Goal: Contribute content

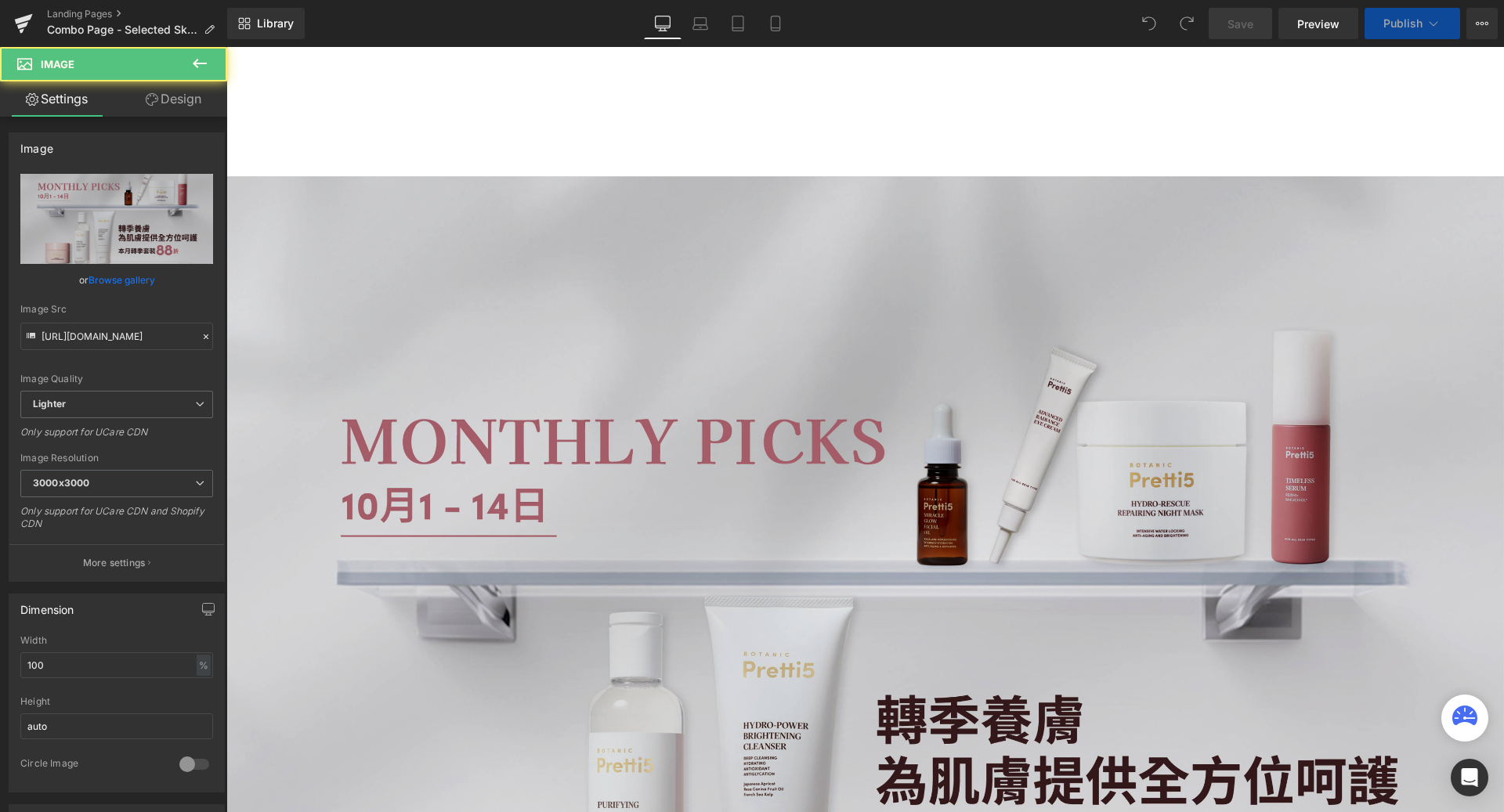
click at [426, 268] on img at bounding box center [865, 655] width 1278 height 958
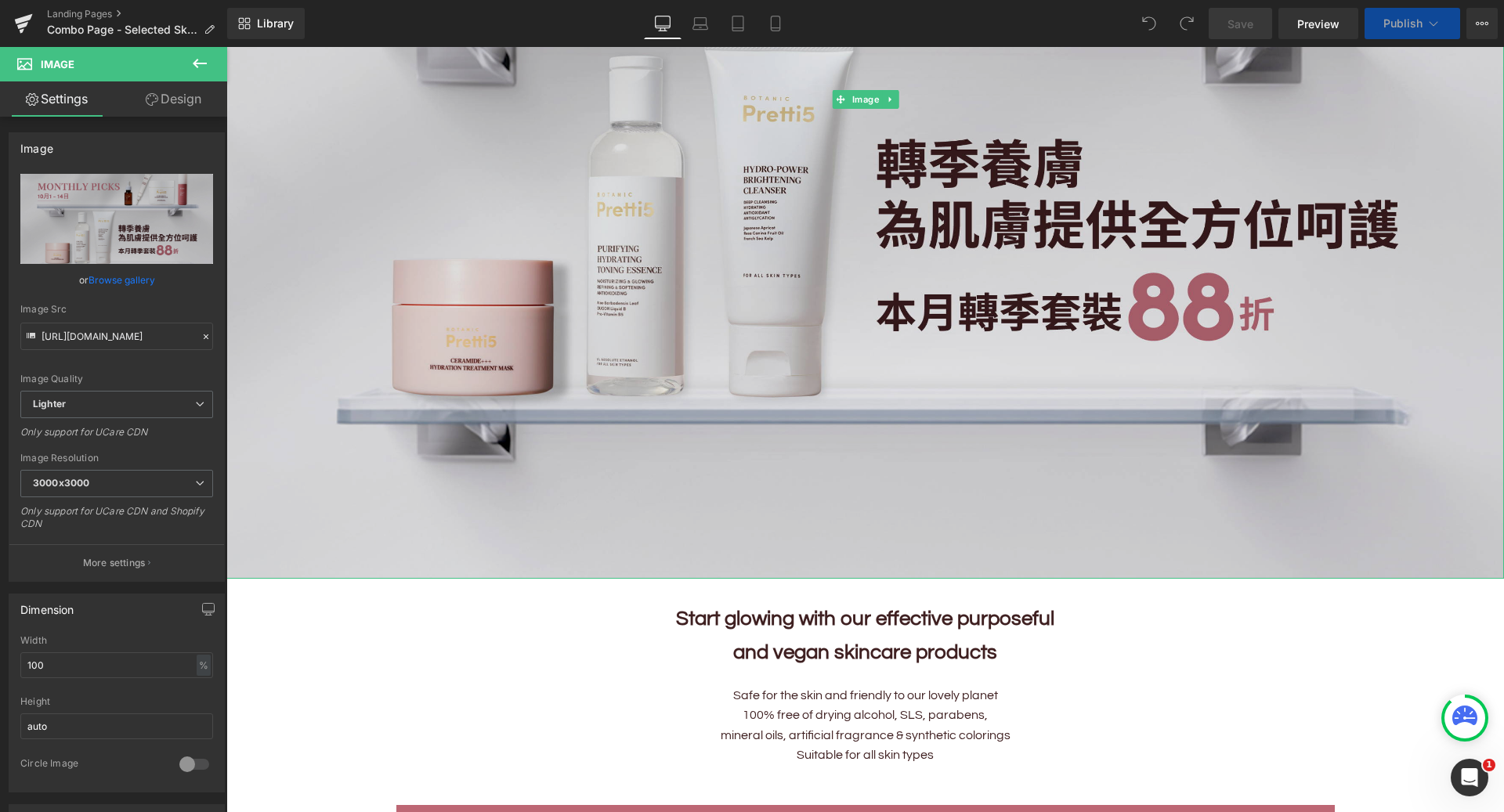
scroll to position [489, 0]
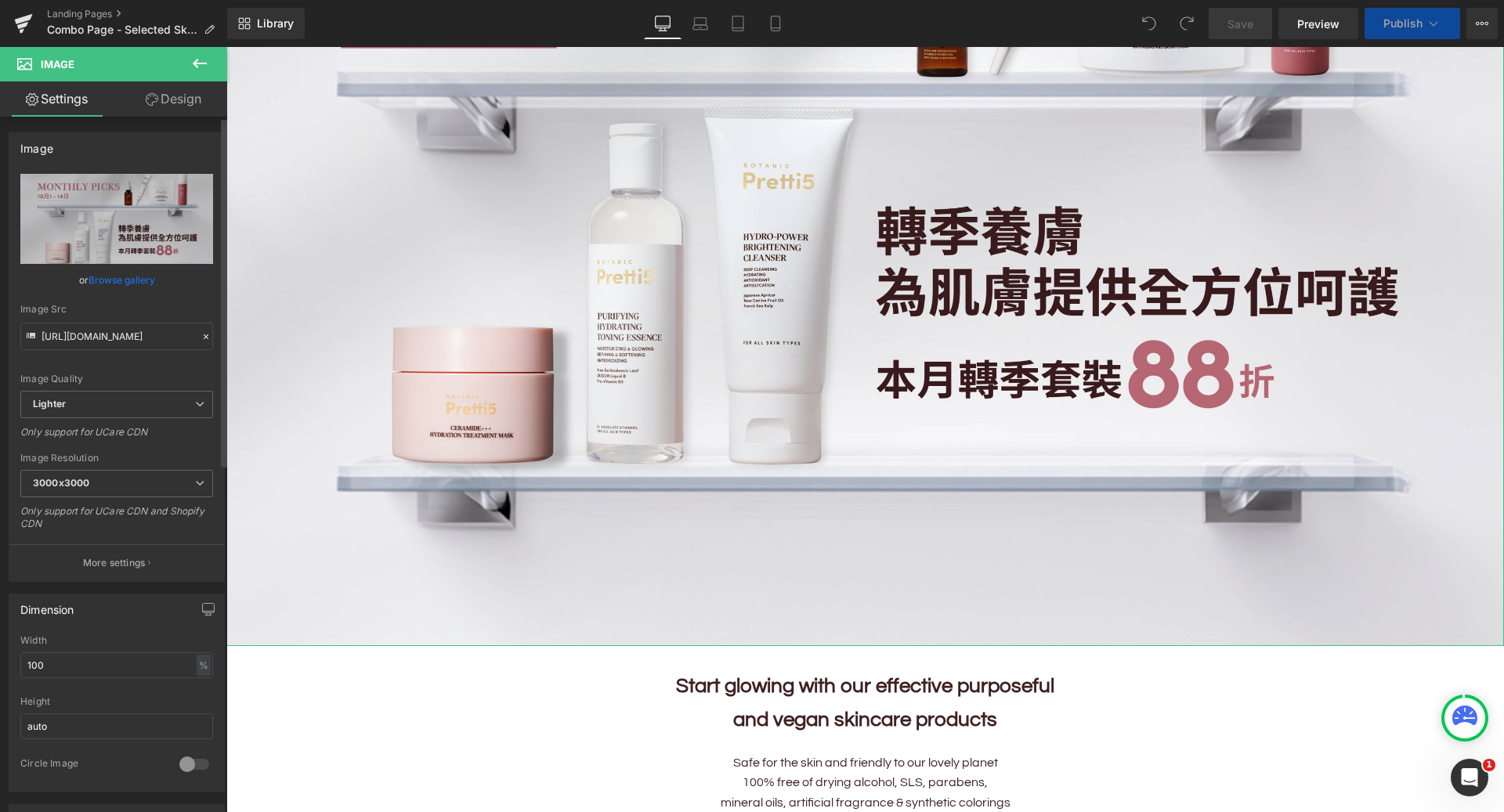
click at [125, 286] on link "Browse gallery" at bounding box center [122, 280] width 67 height 28
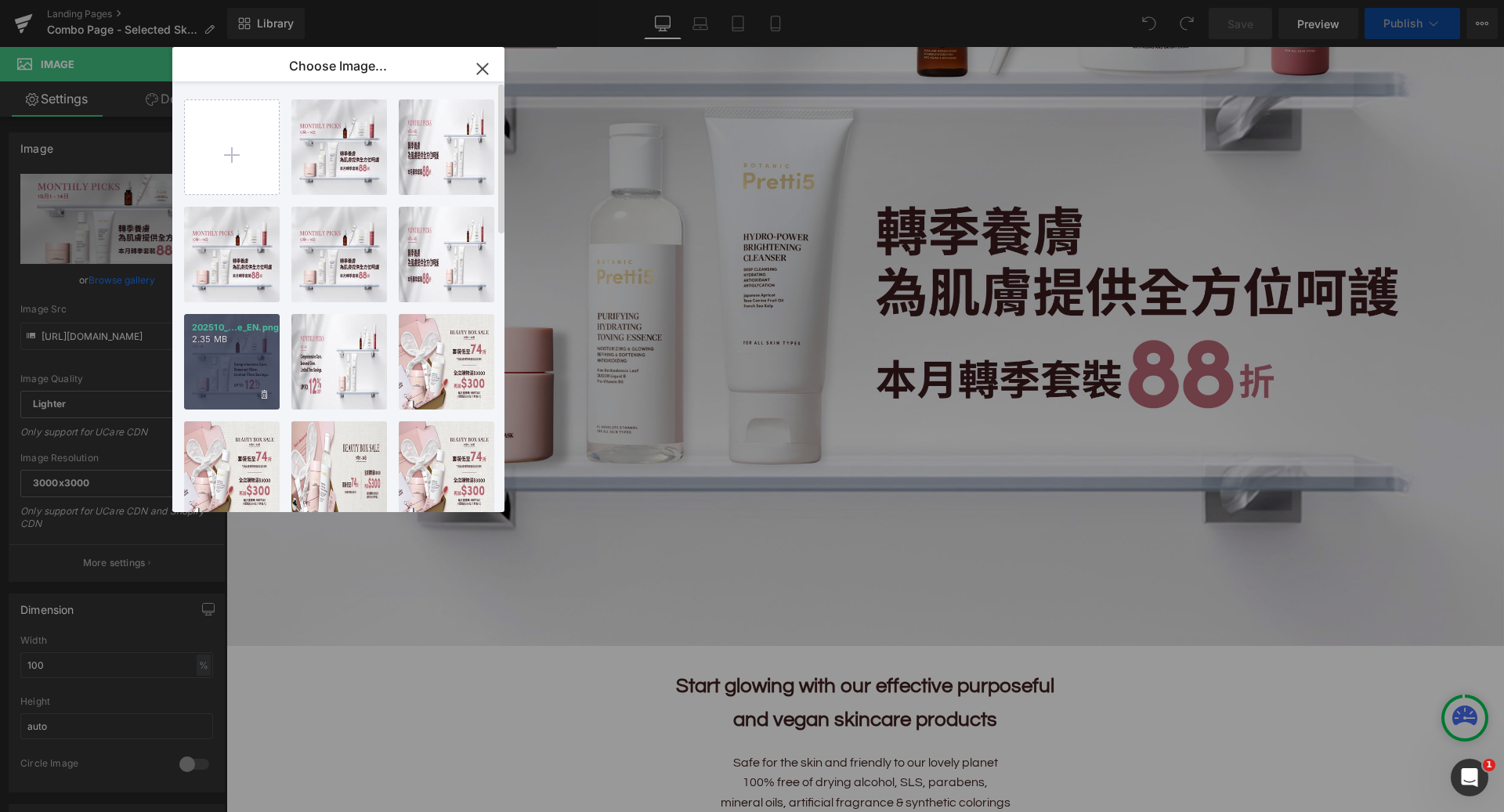
click at [249, 359] on div "202510_...e_EN.png 2.35 MB" at bounding box center [232, 362] width 96 height 96
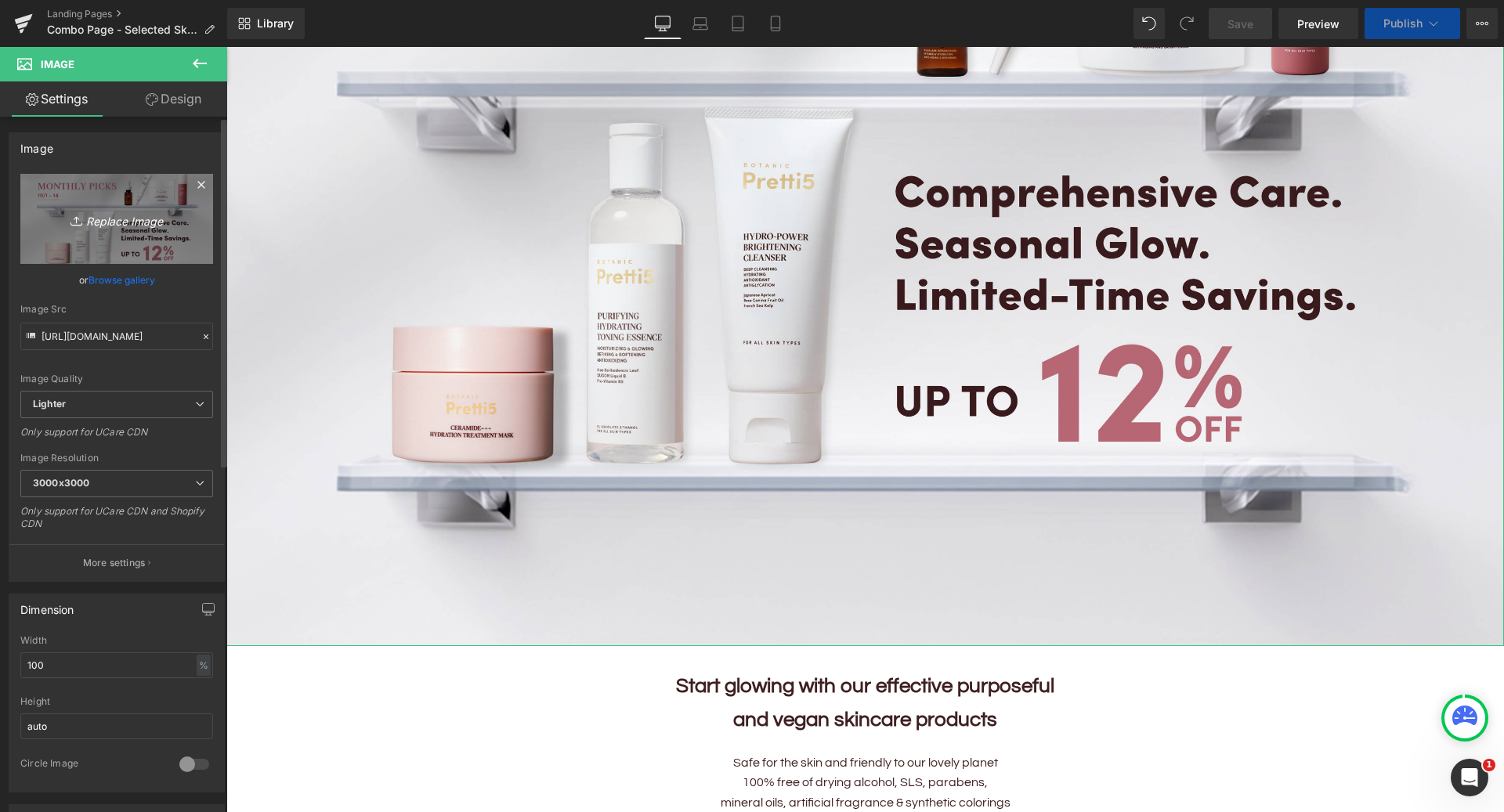
click at [161, 240] on link "Replace Image" at bounding box center [117, 219] width 193 height 90
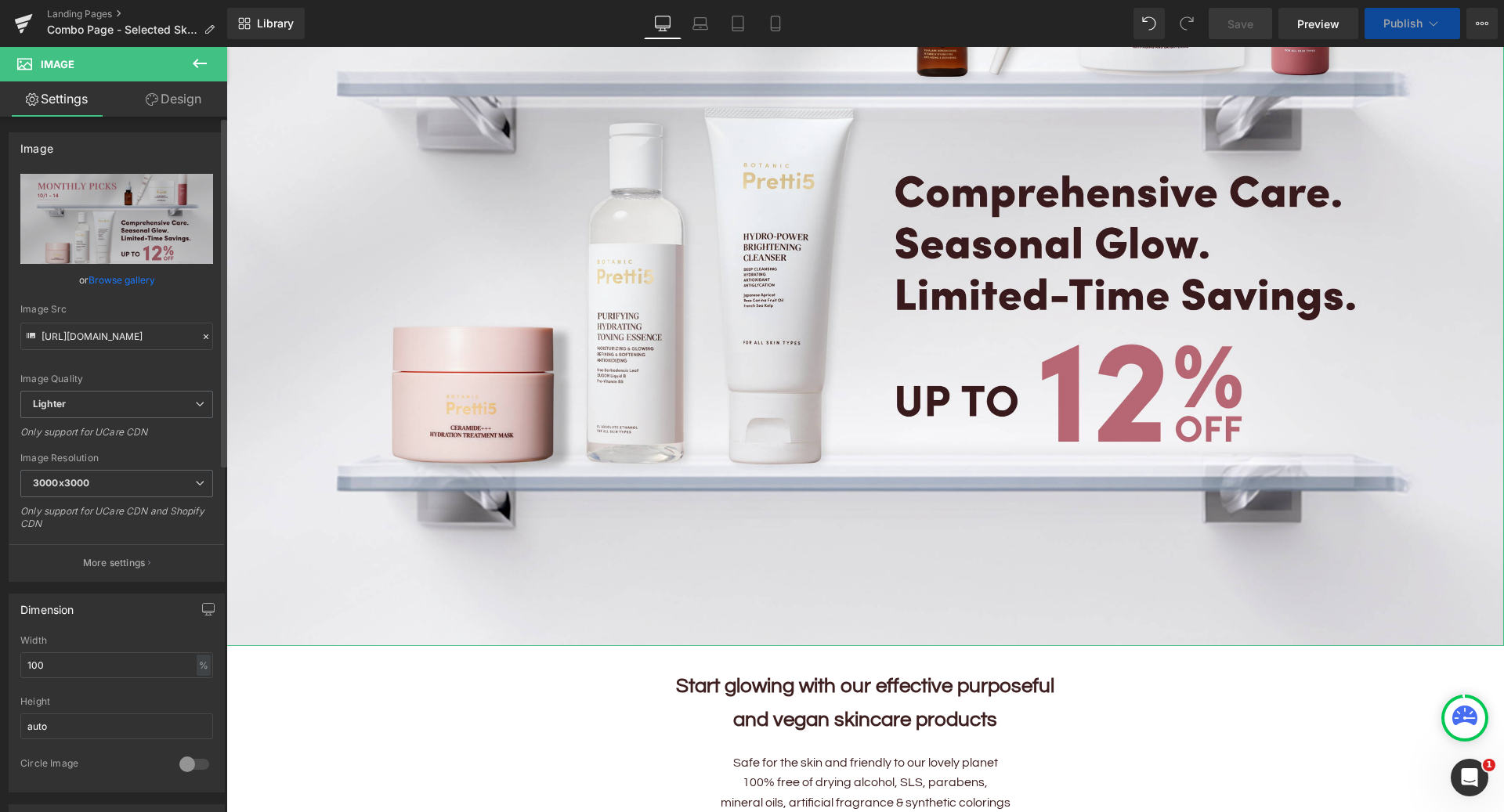
click at [140, 276] on link "Browse gallery" at bounding box center [122, 280] width 67 height 28
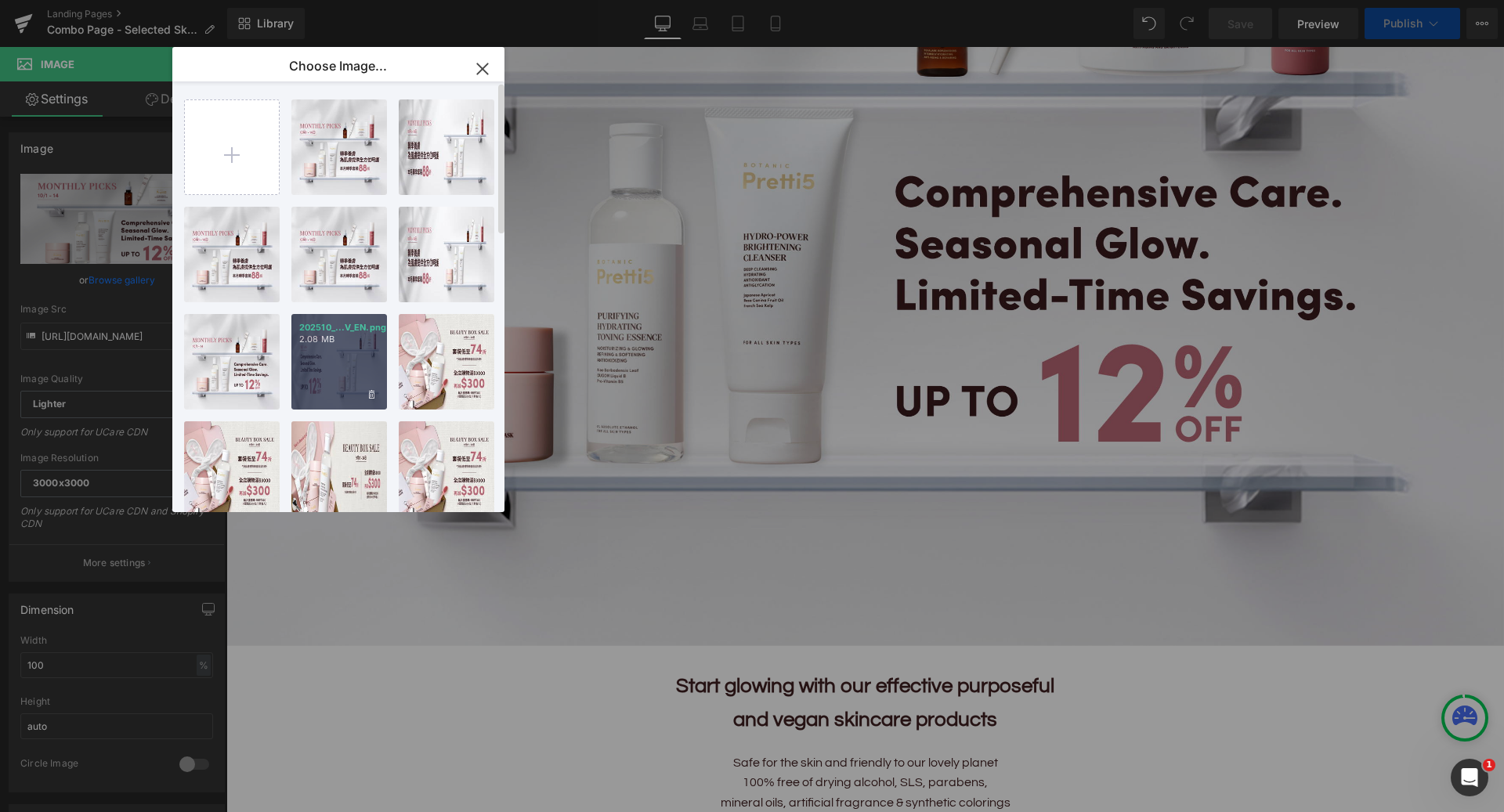
click at [328, 354] on div "202510_...V_EN.png 2.08 MB" at bounding box center [339, 362] width 96 height 96
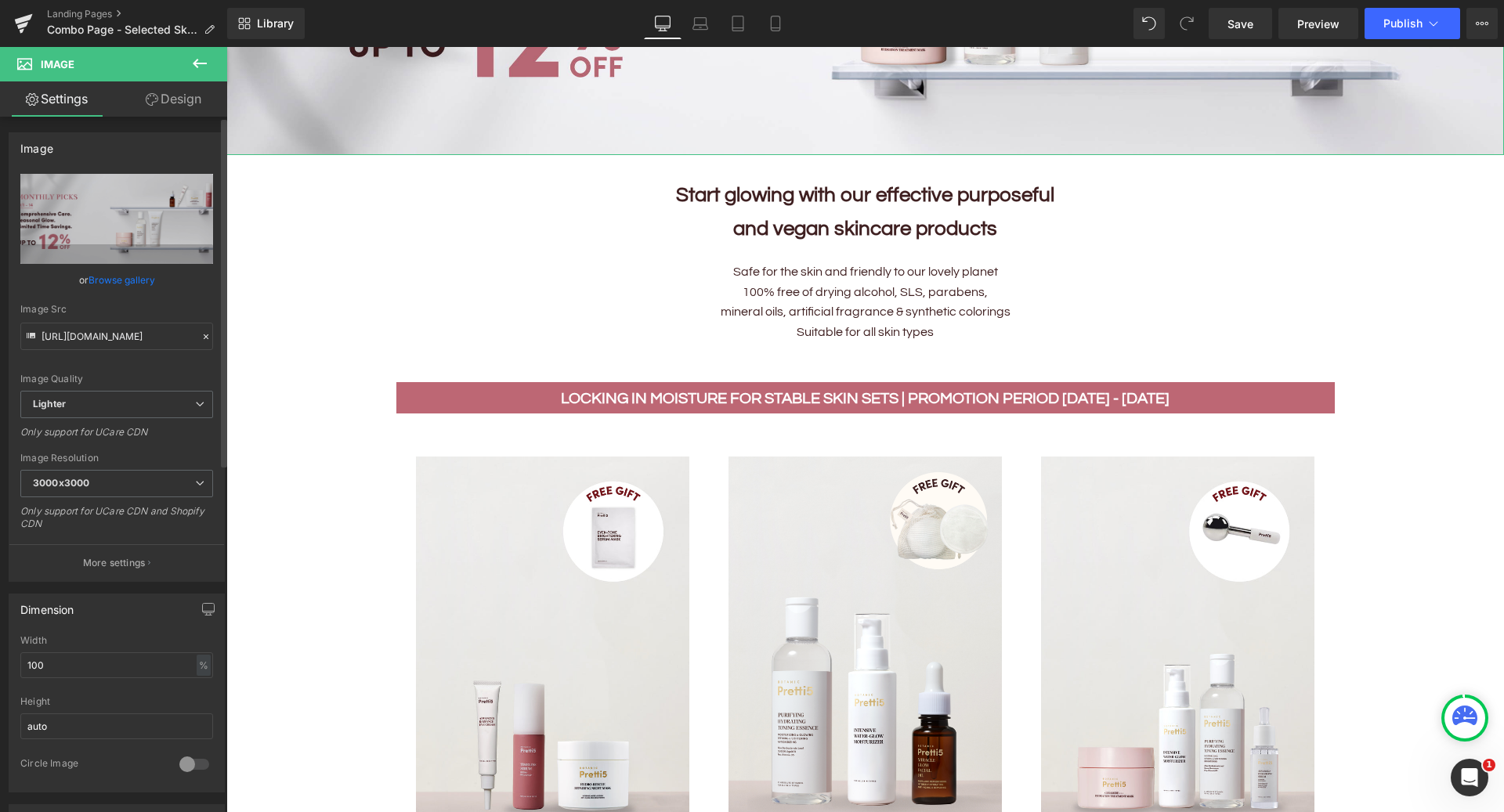
click at [127, 284] on link "Browse gallery" at bounding box center [122, 280] width 67 height 28
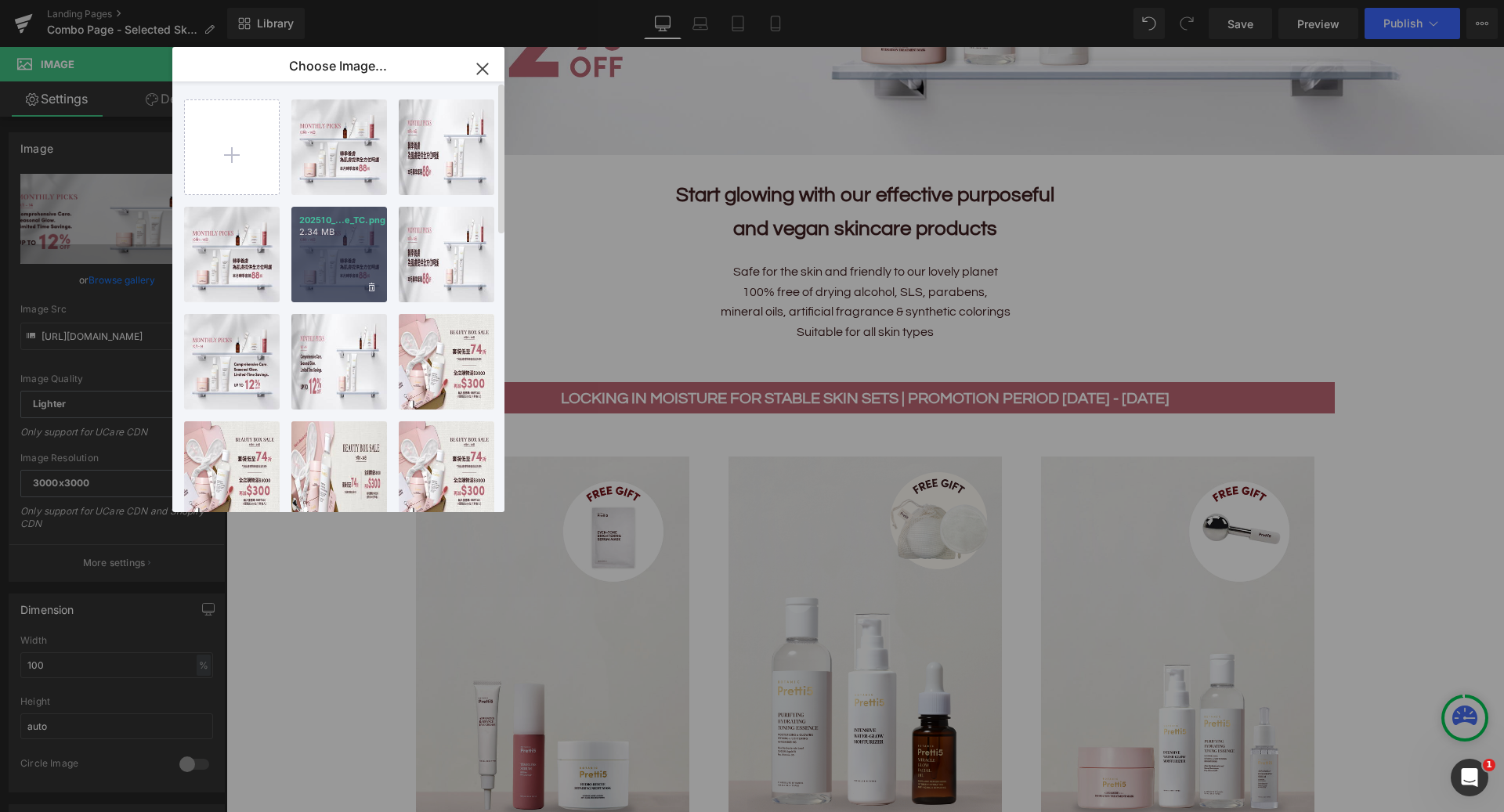
click at [342, 264] on div "202510_...e_TC.png 2.34 MB" at bounding box center [339, 254] width 96 height 96
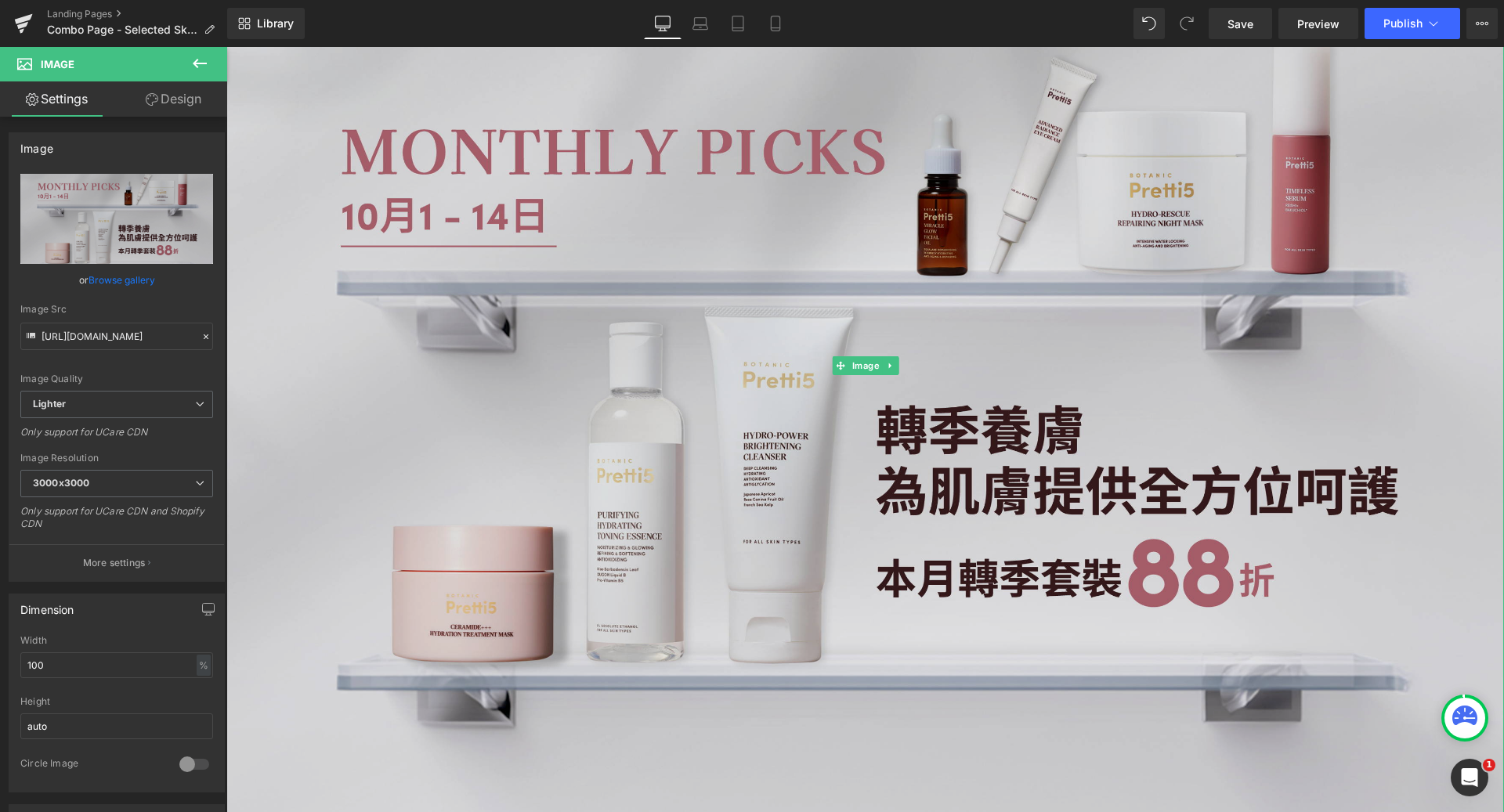
scroll to position [0, 0]
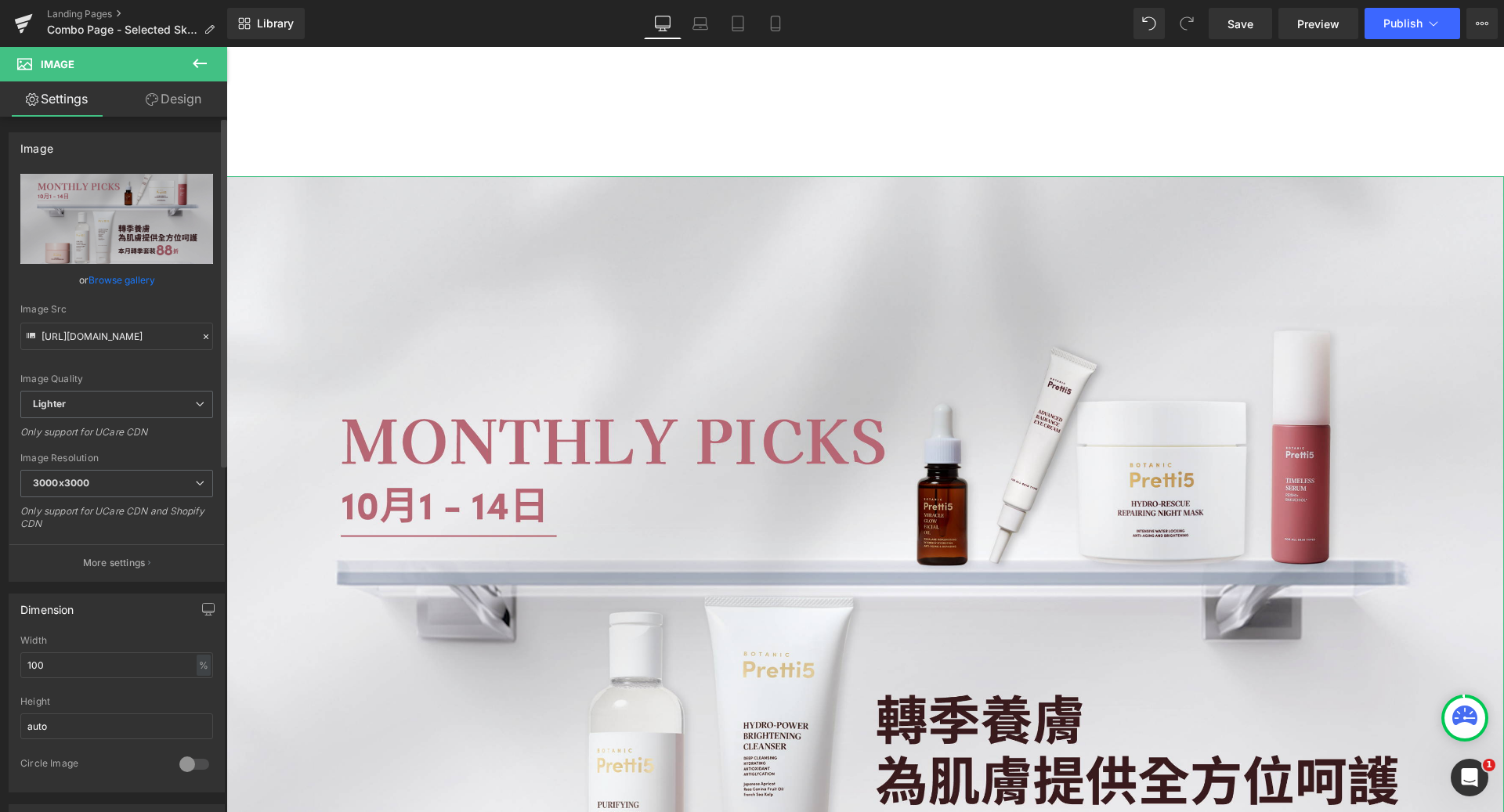
click at [128, 276] on link "Browse gallery" at bounding box center [122, 280] width 67 height 28
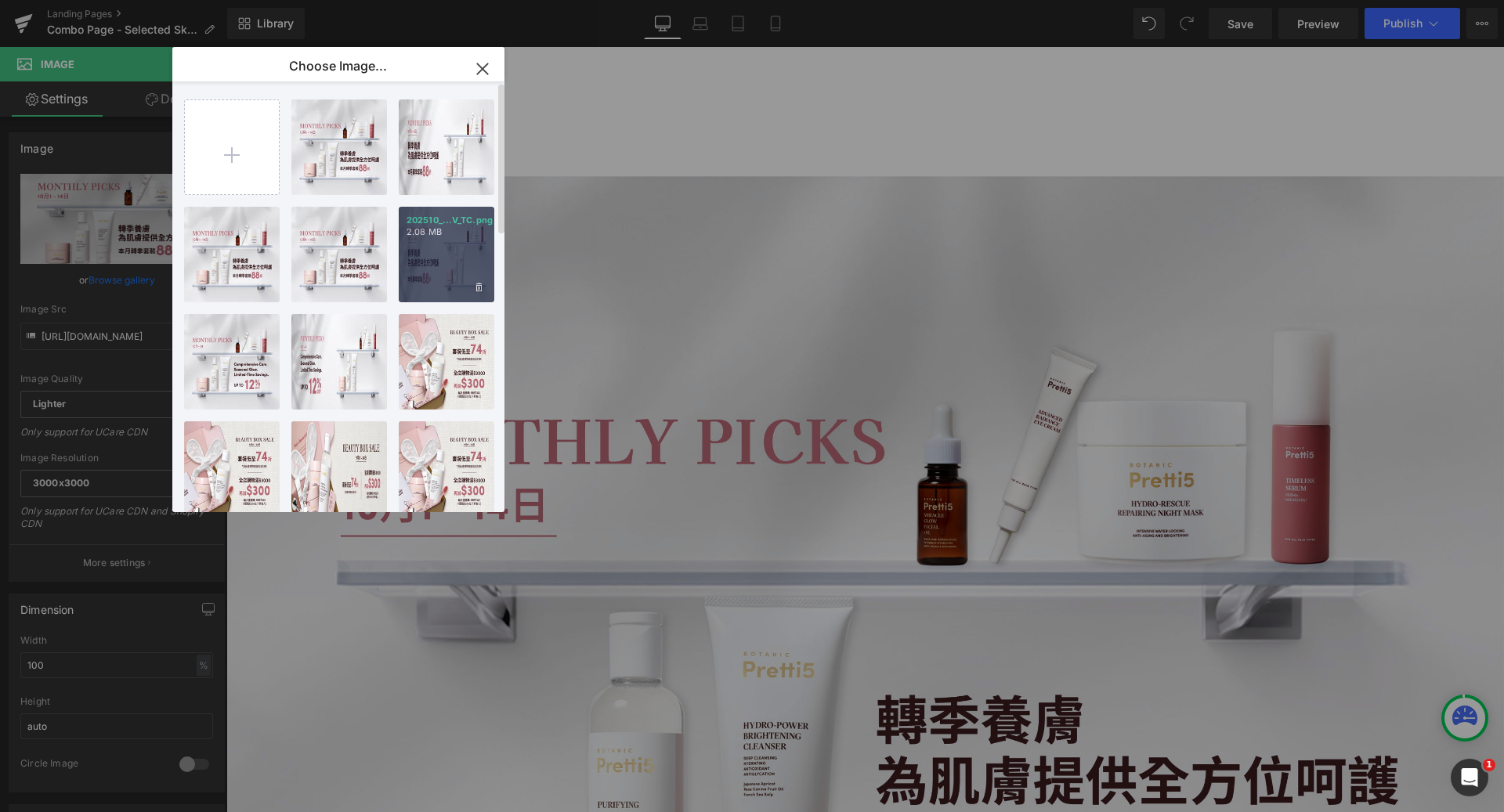
click at [468, 258] on div "202510_...V_TC.png 2.08 MB" at bounding box center [446, 254] width 96 height 96
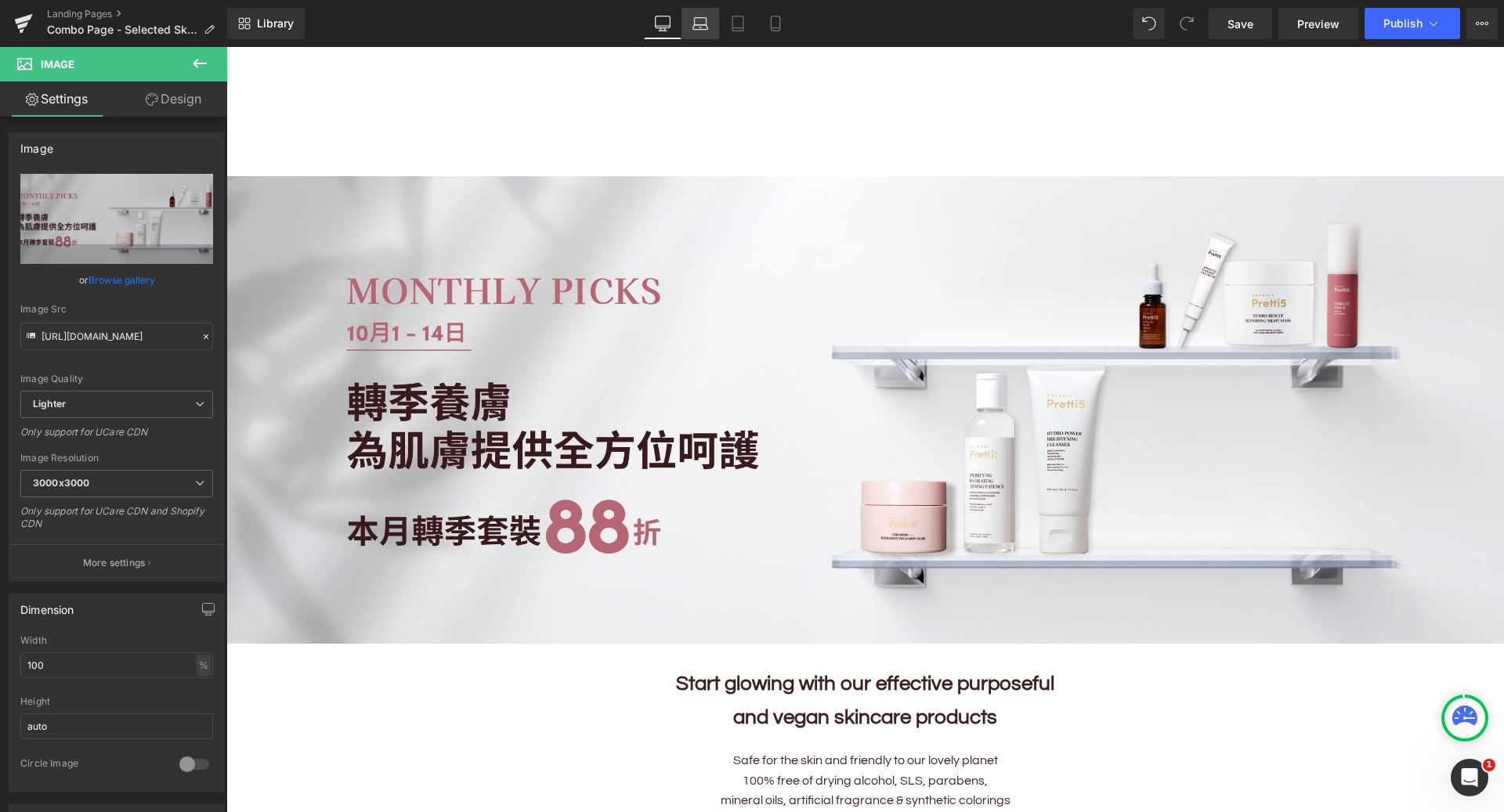
click at [703, 31] on icon at bounding box center [700, 23] width 15 height 15
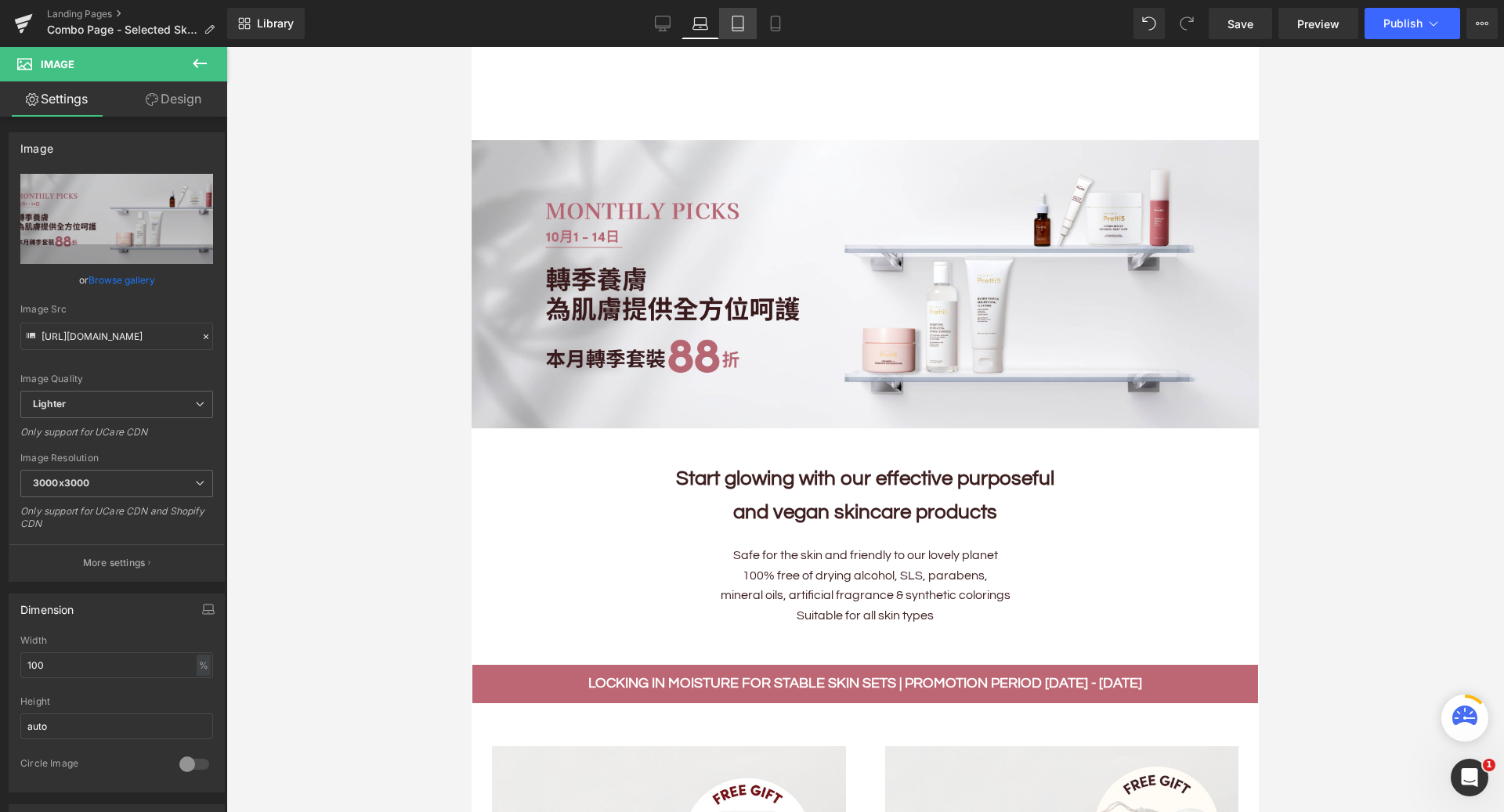
click at [742, 24] on icon at bounding box center [738, 23] width 15 height 15
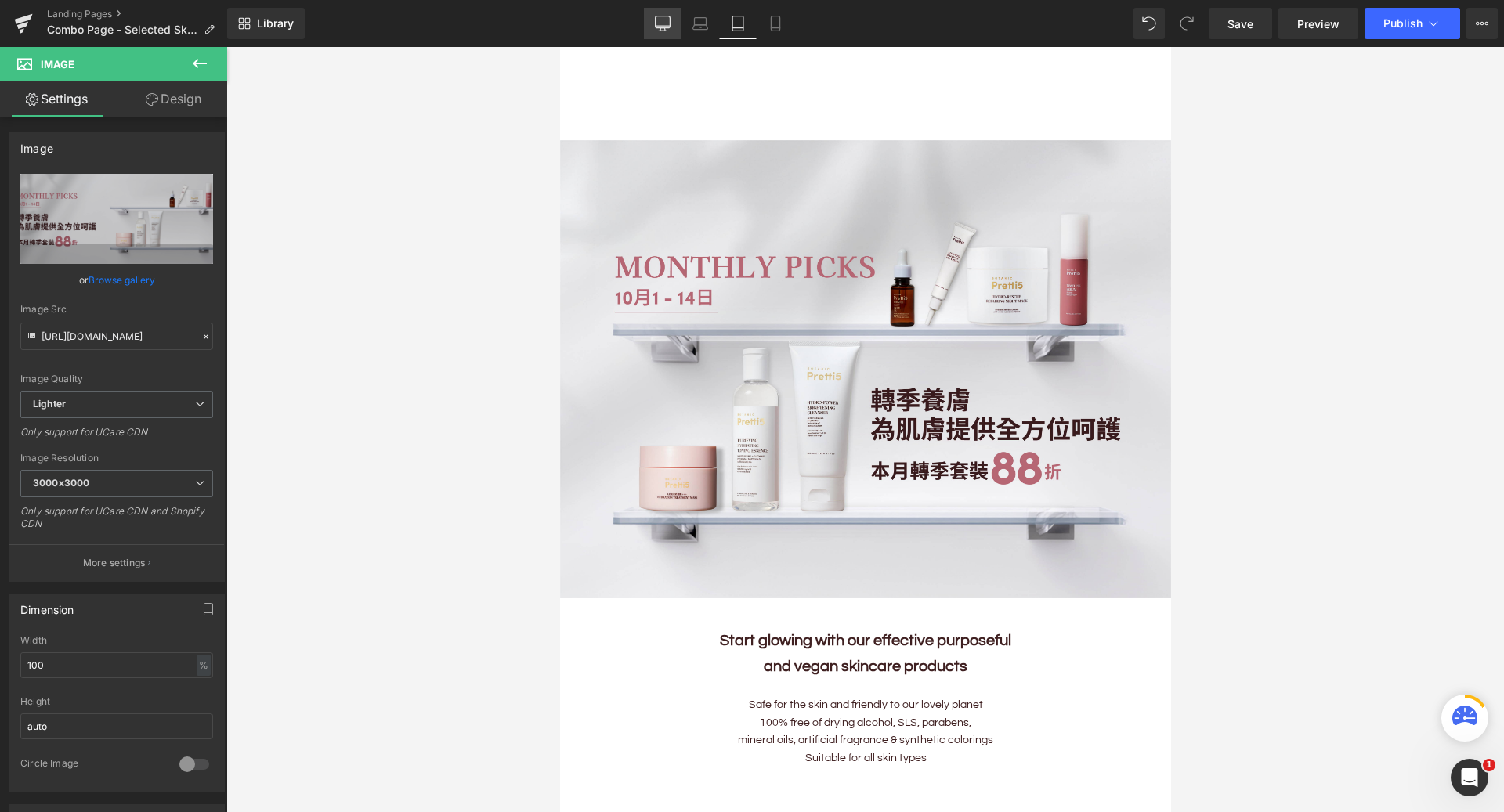
click at [669, 27] on icon at bounding box center [663, 23] width 15 height 15
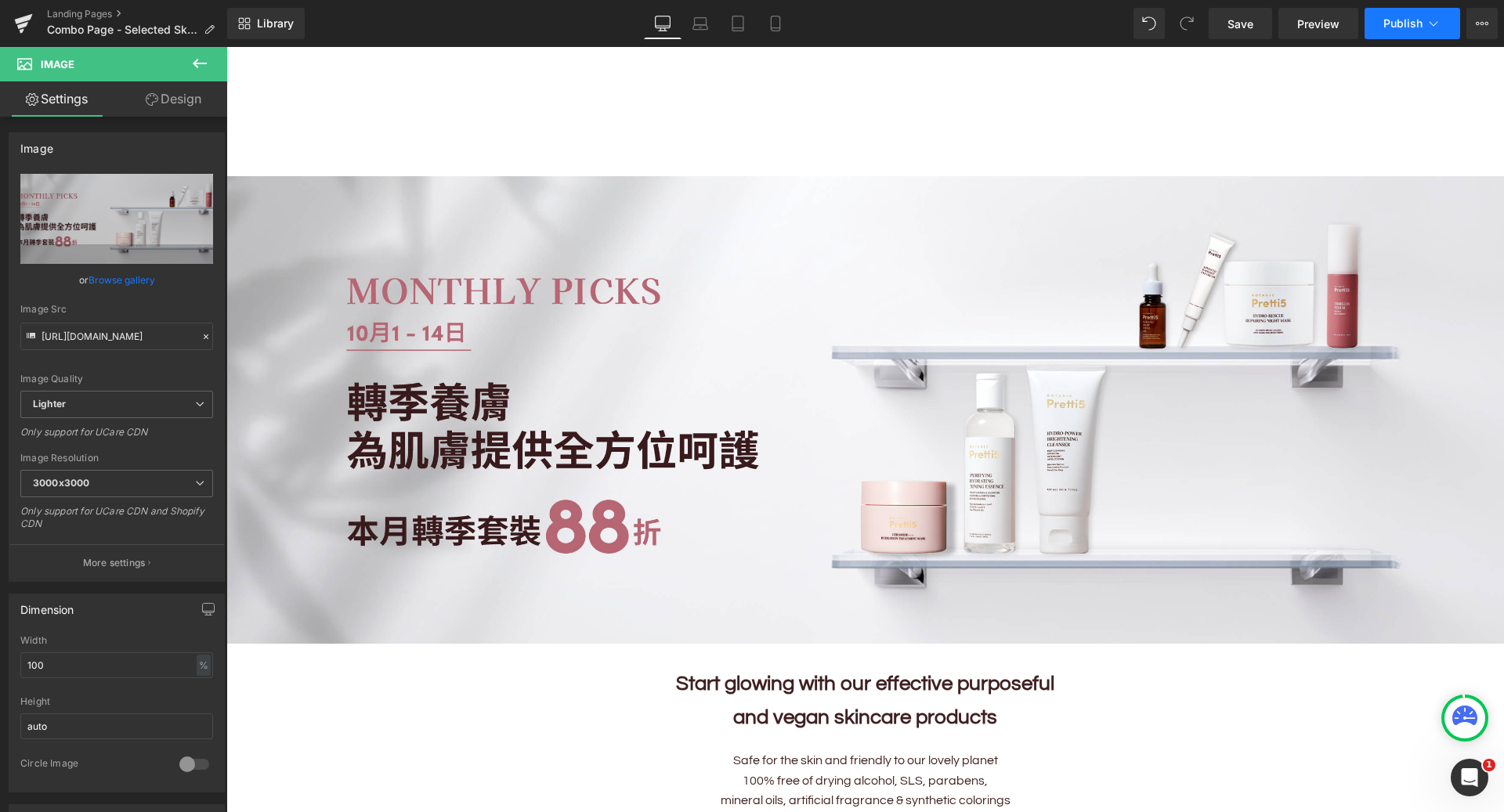
click at [1395, 19] on span "Publish" at bounding box center [1403, 23] width 39 height 12
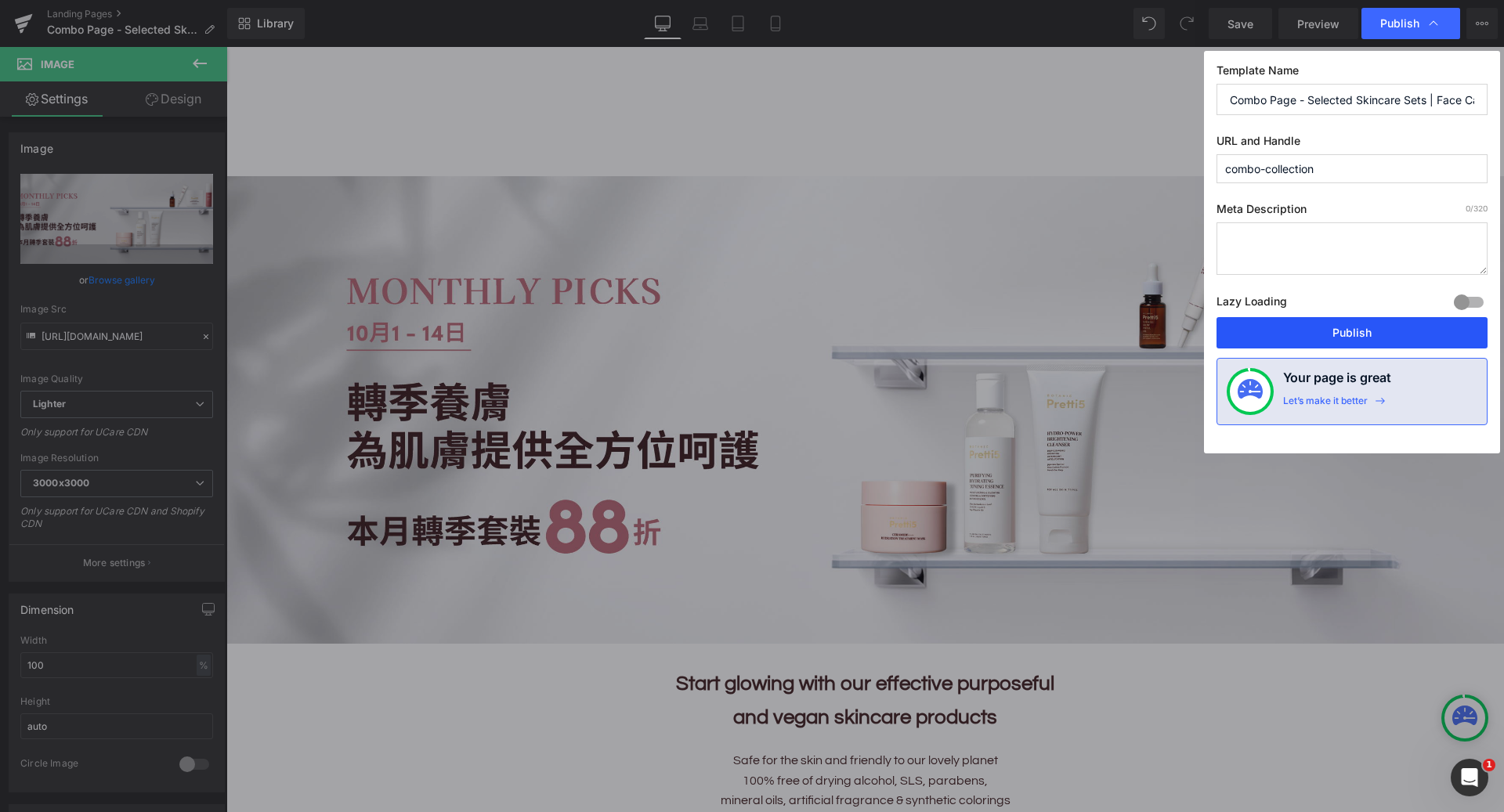
click at [1284, 335] on button "Publish" at bounding box center [1352, 332] width 271 height 32
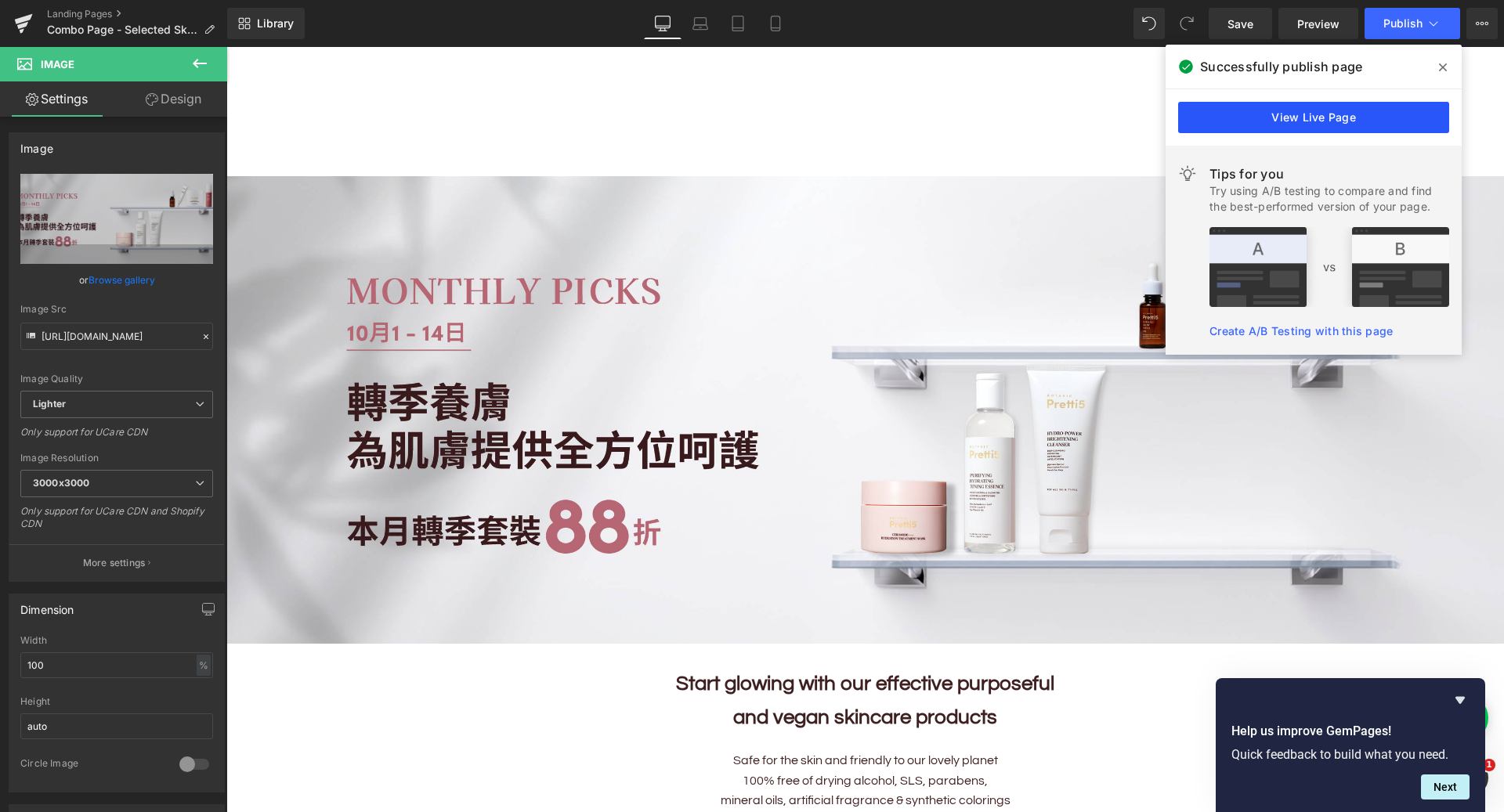
click at [1293, 115] on link "View Live Page" at bounding box center [1314, 118] width 271 height 32
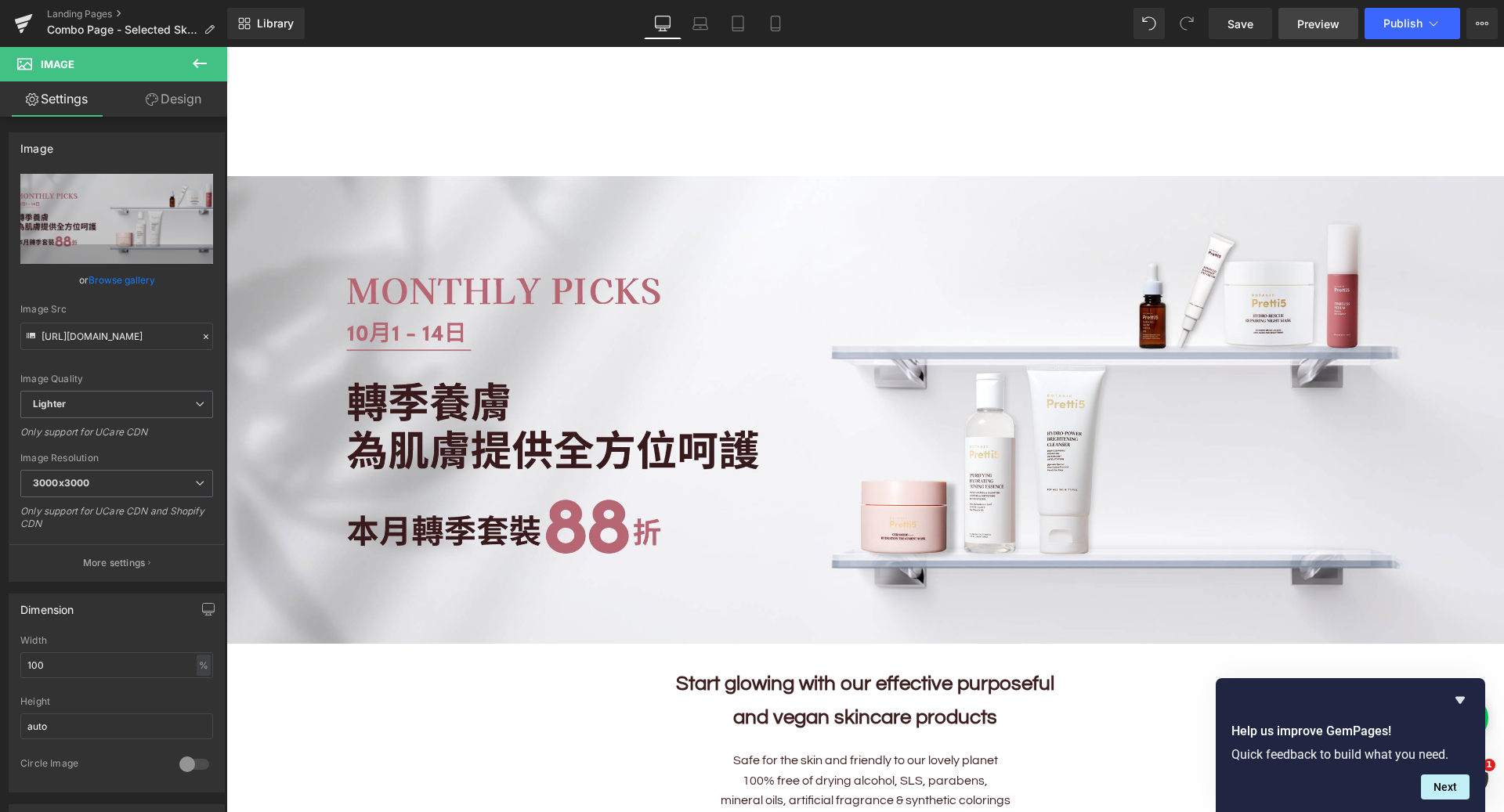
click at [1321, 30] on span "Preview" at bounding box center [1319, 23] width 42 height 16
click at [1317, 29] on span "Preview" at bounding box center [1319, 23] width 42 height 16
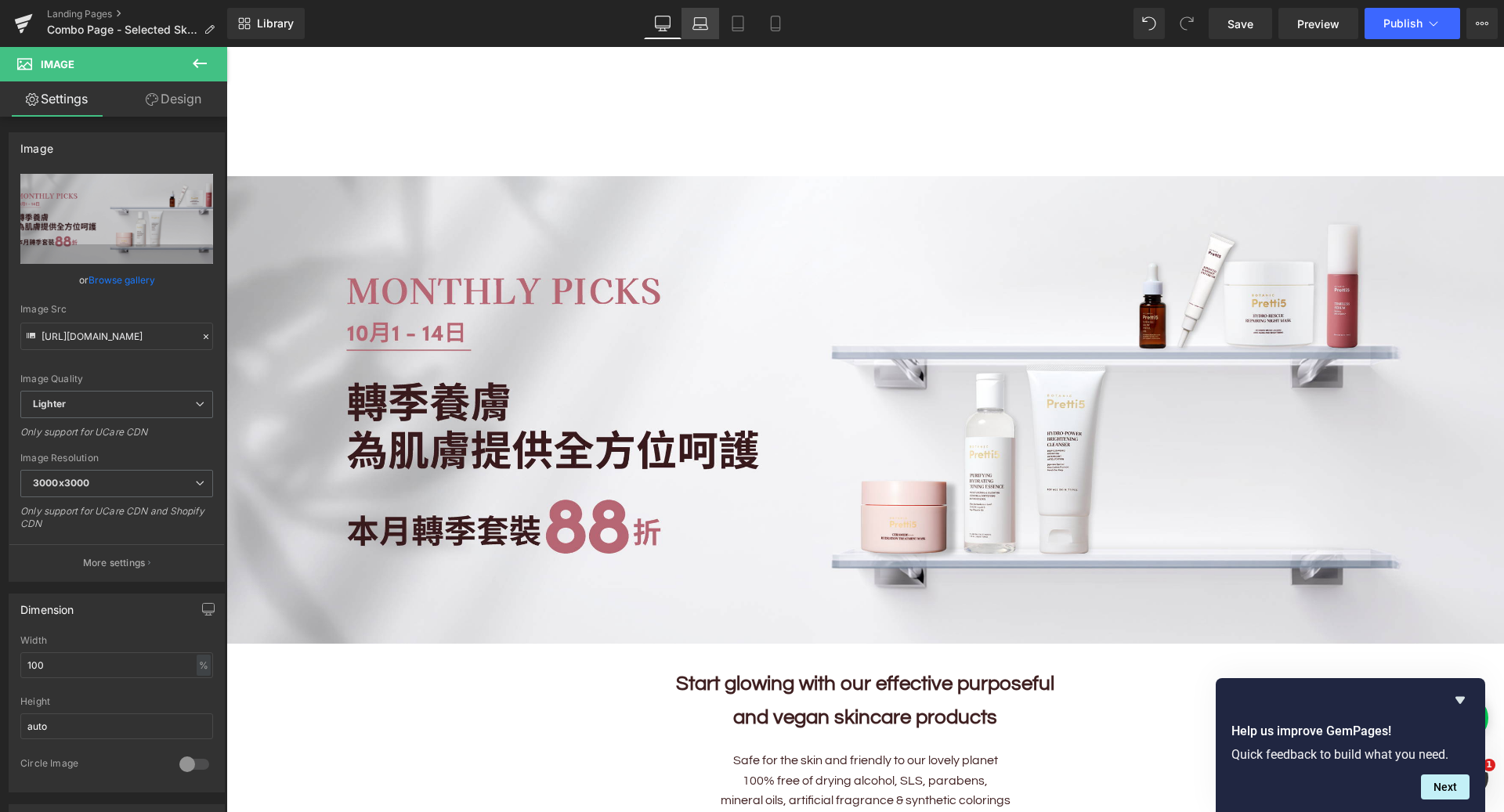
click at [694, 29] on icon at bounding box center [701, 27] width 15 height 5
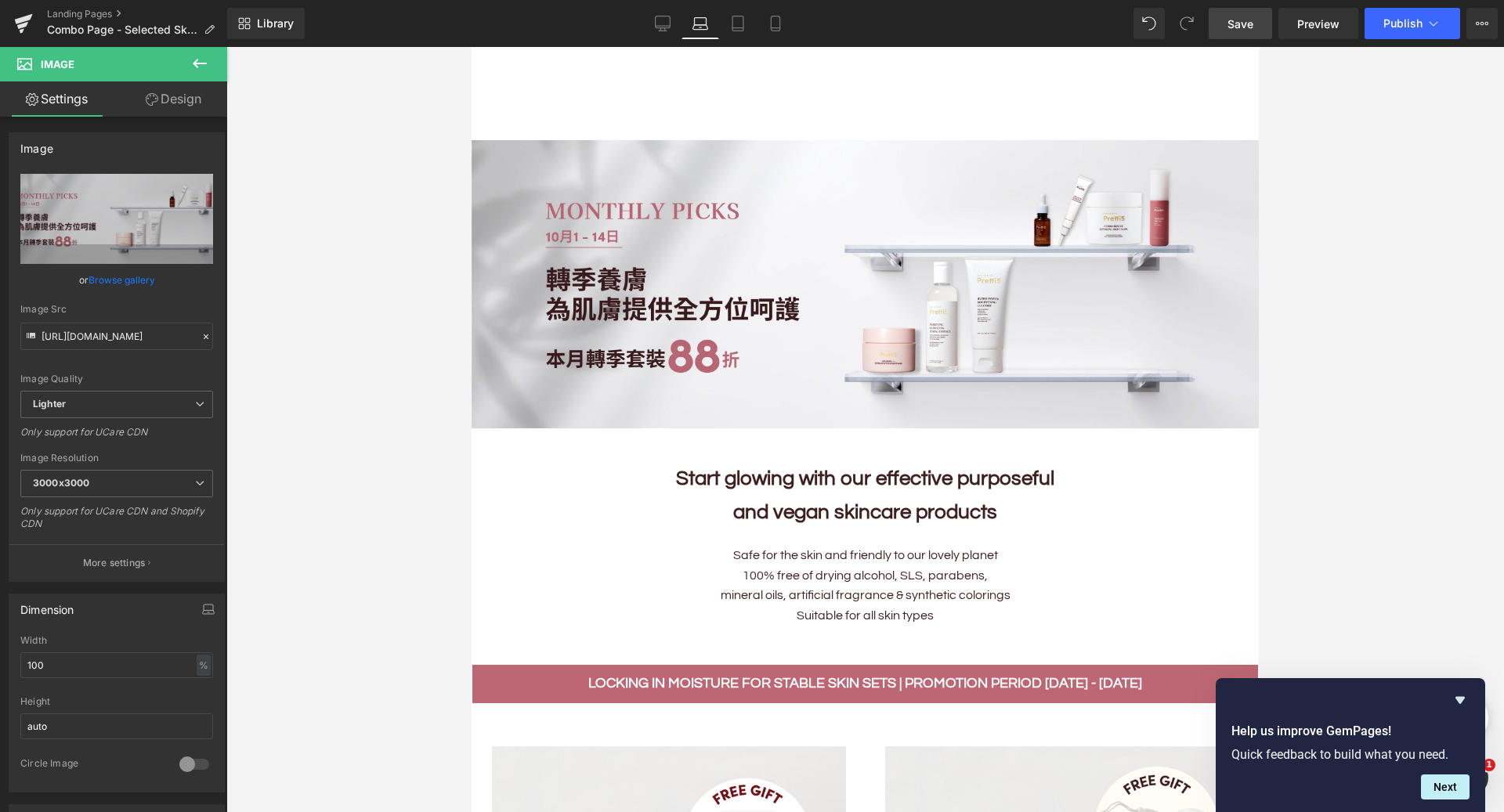
click at [1243, 31] on span "Save" at bounding box center [1240, 23] width 26 height 16
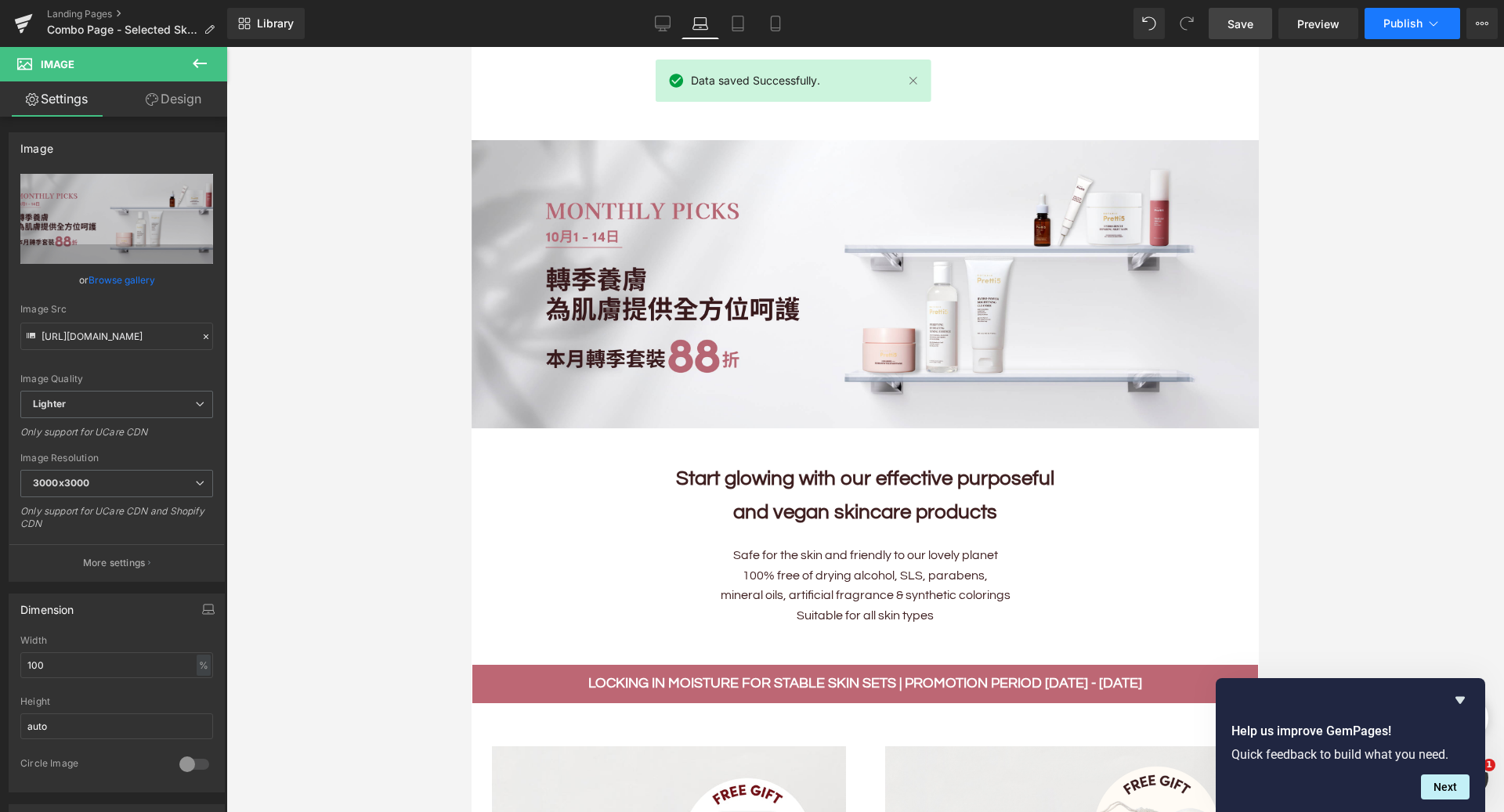
click at [1391, 24] on span "Publish" at bounding box center [1403, 23] width 39 height 12
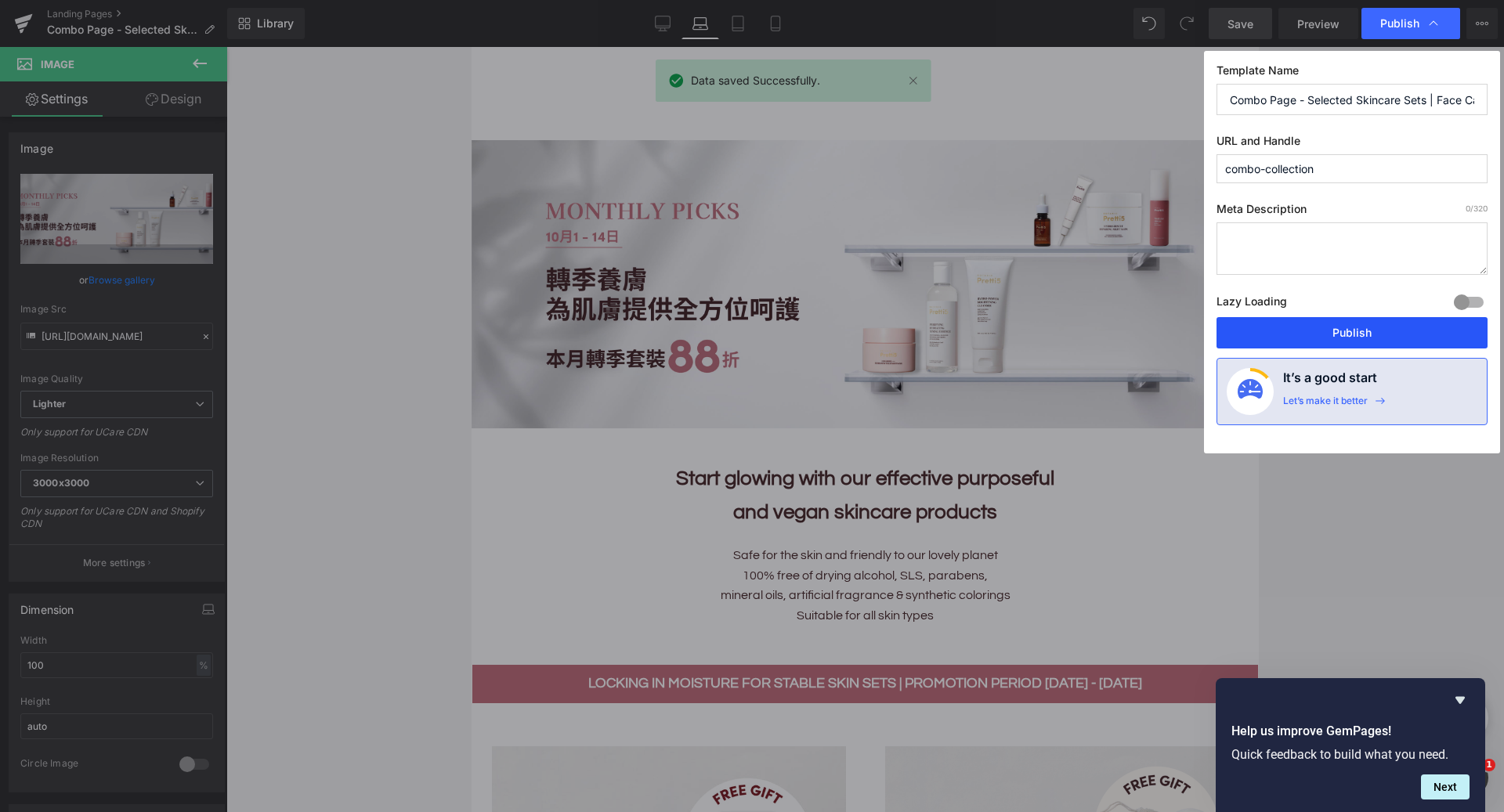
click at [1291, 328] on button "Publish" at bounding box center [1352, 332] width 271 height 32
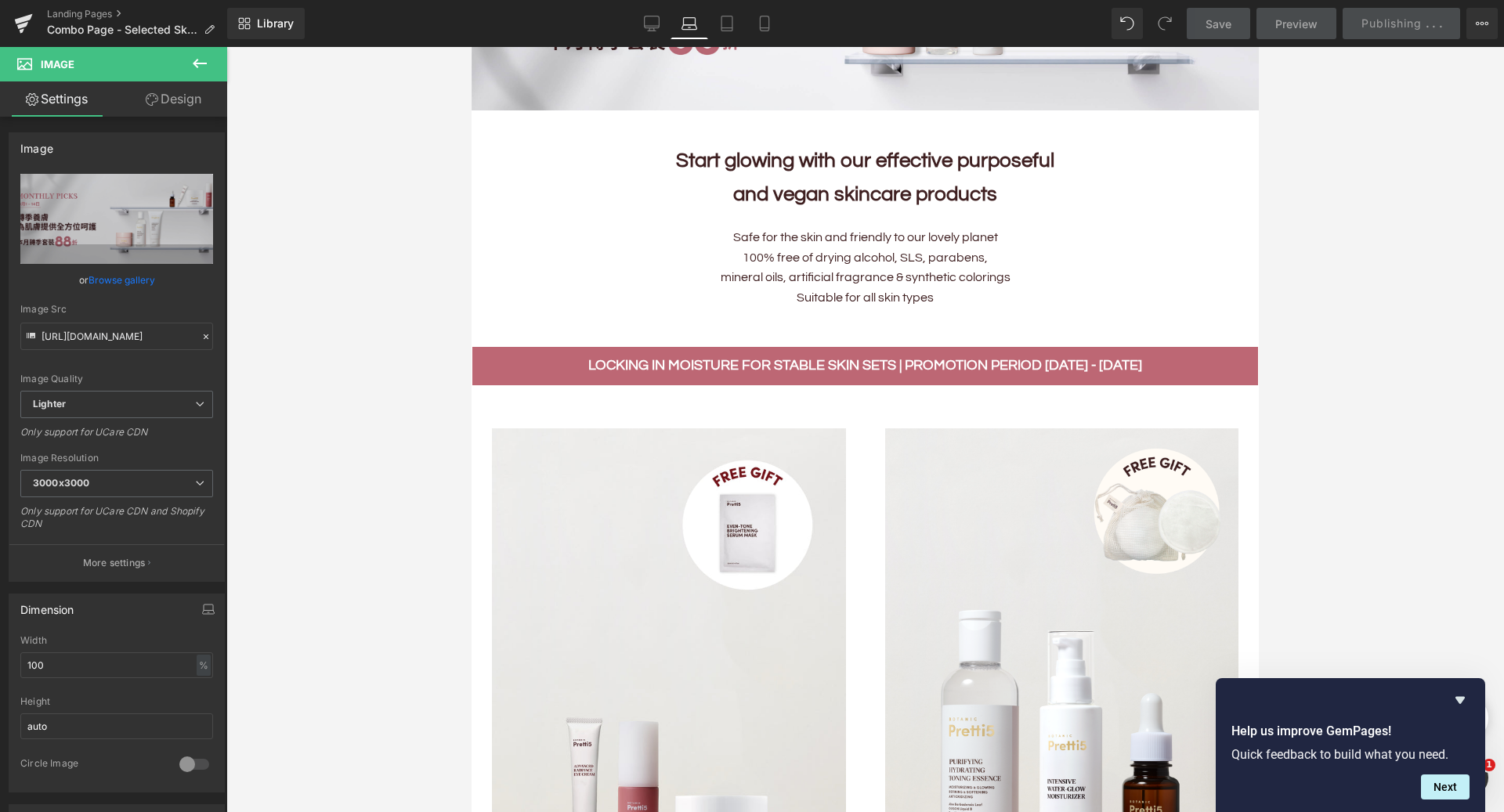
scroll to position [1003, 0]
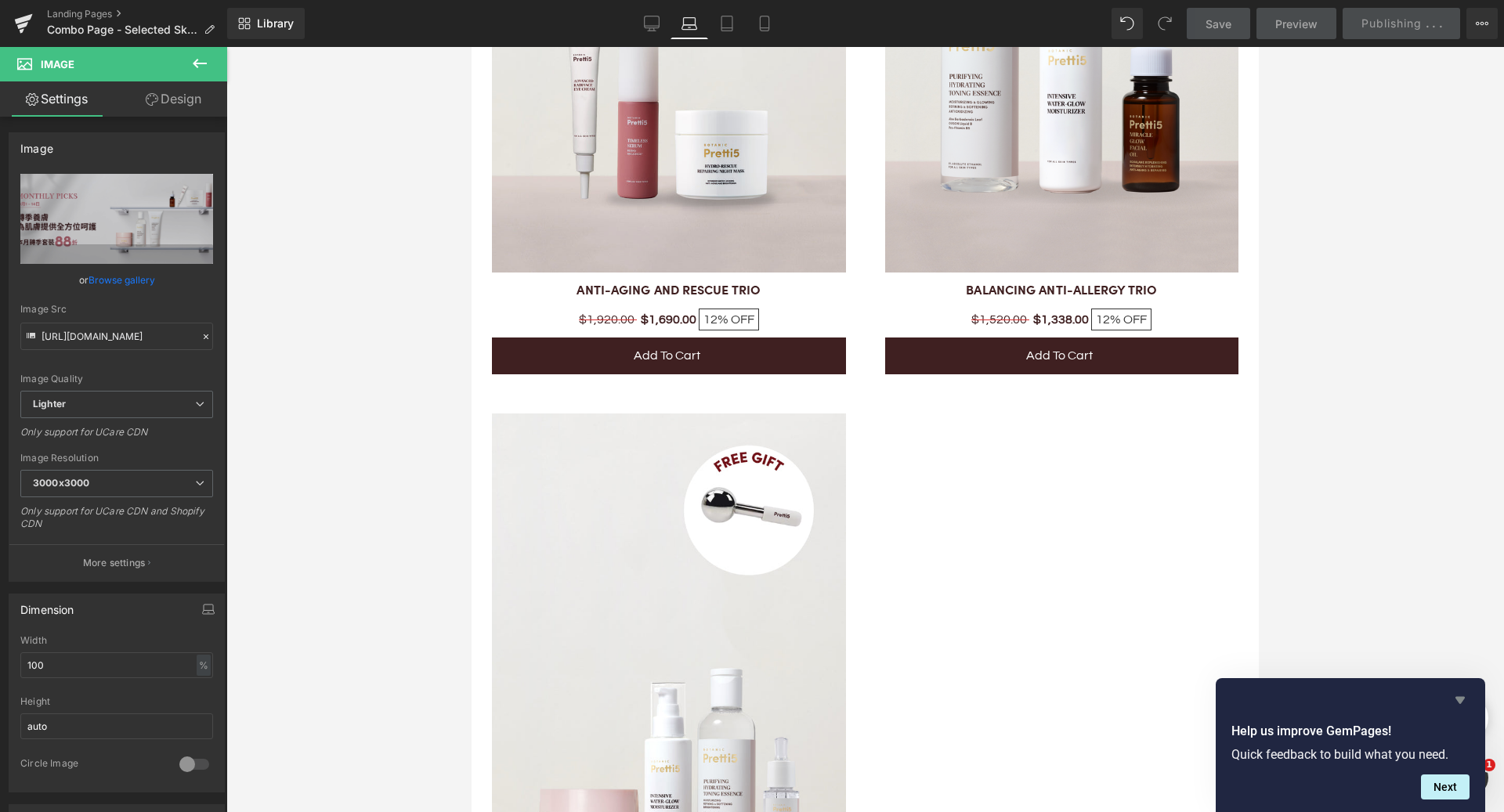
click at [1462, 699] on icon "Hide survey" at bounding box center [1461, 700] width 10 height 7
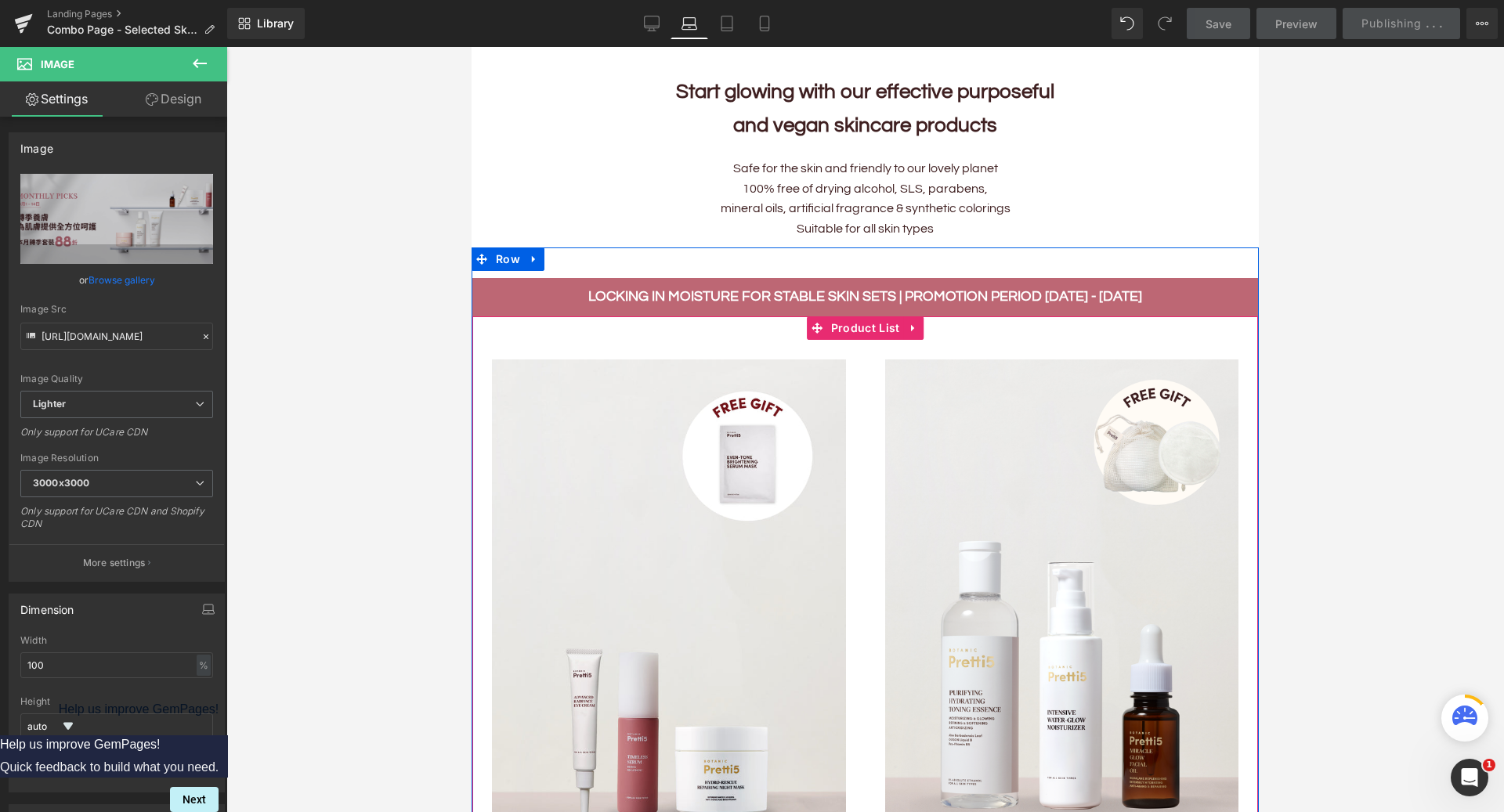
scroll to position [230, 0]
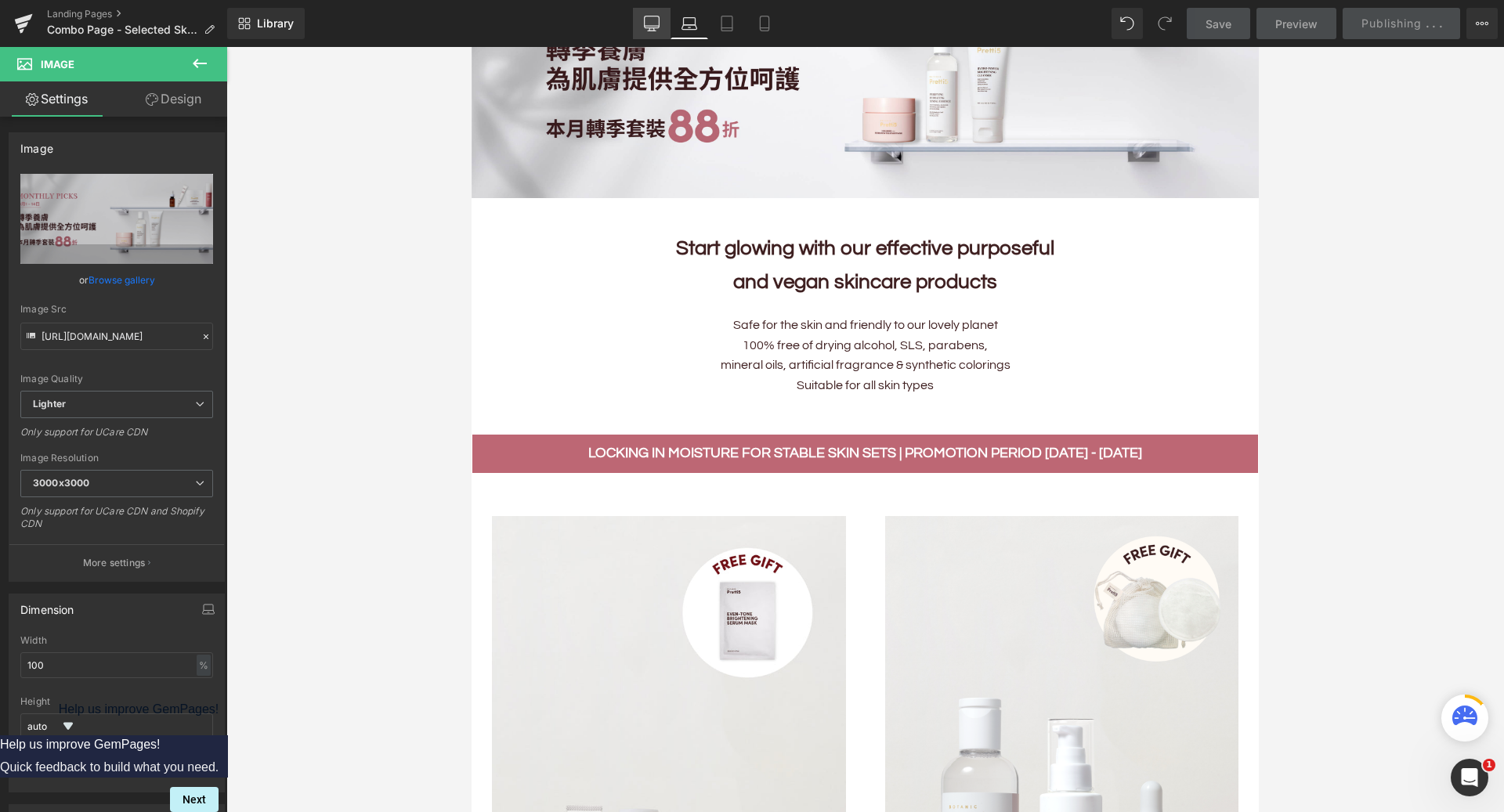
click at [645, 20] on icon at bounding box center [652, 23] width 15 height 15
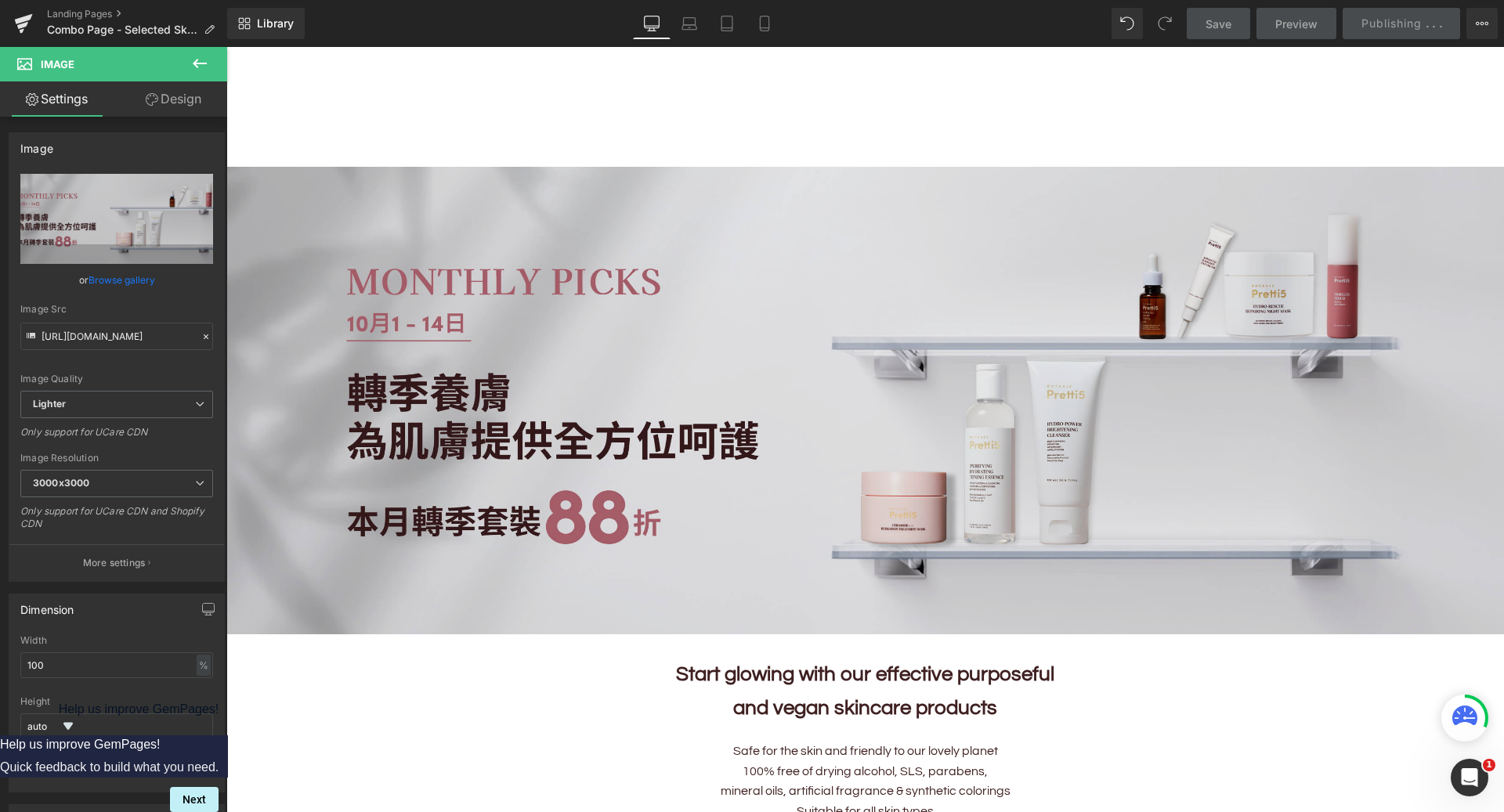
scroll to position [0, 0]
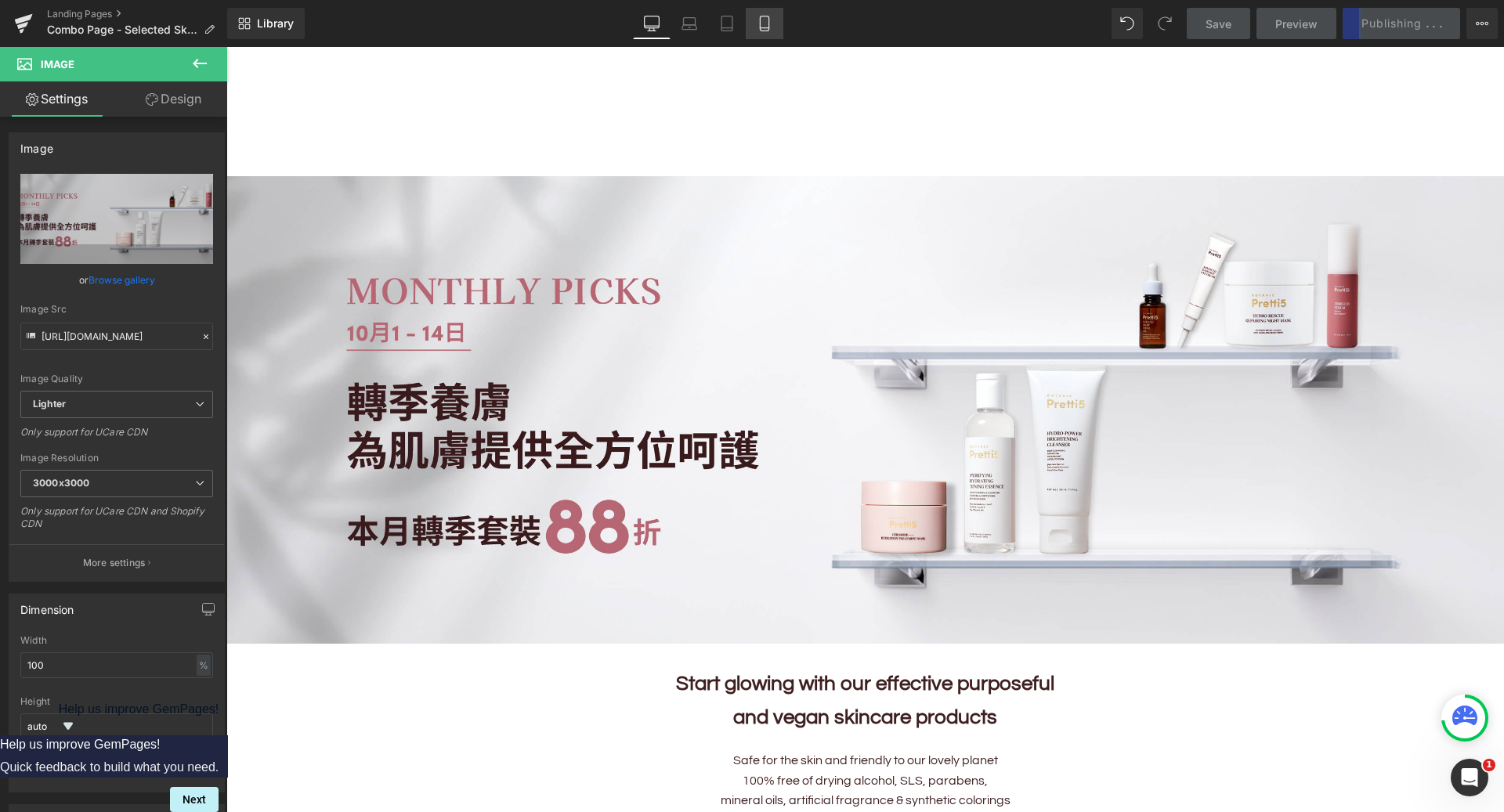
click at [768, 24] on icon at bounding box center [764, 23] width 15 height 15
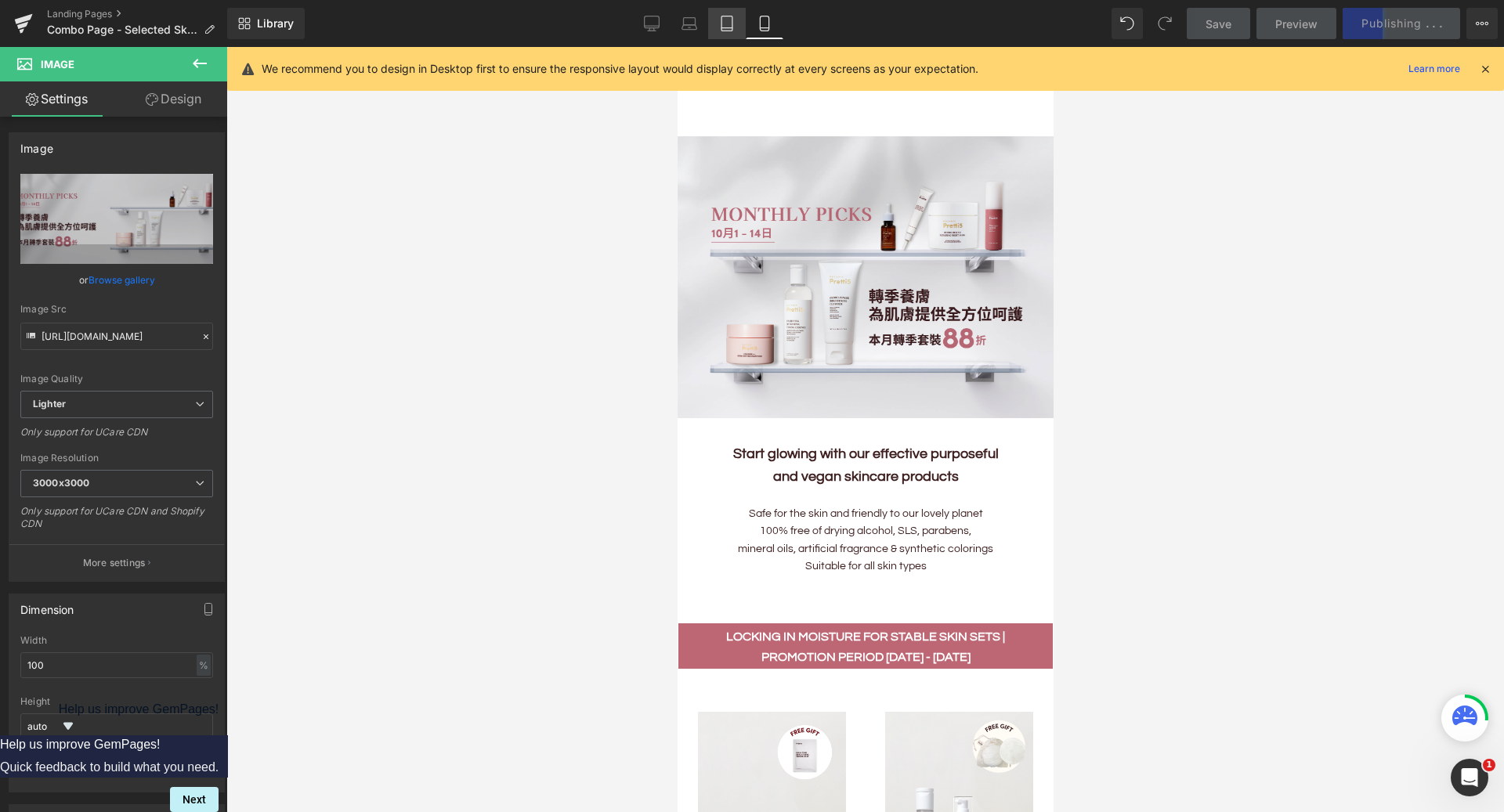
click at [718, 25] on link "Tablet" at bounding box center [726, 23] width 37 height 32
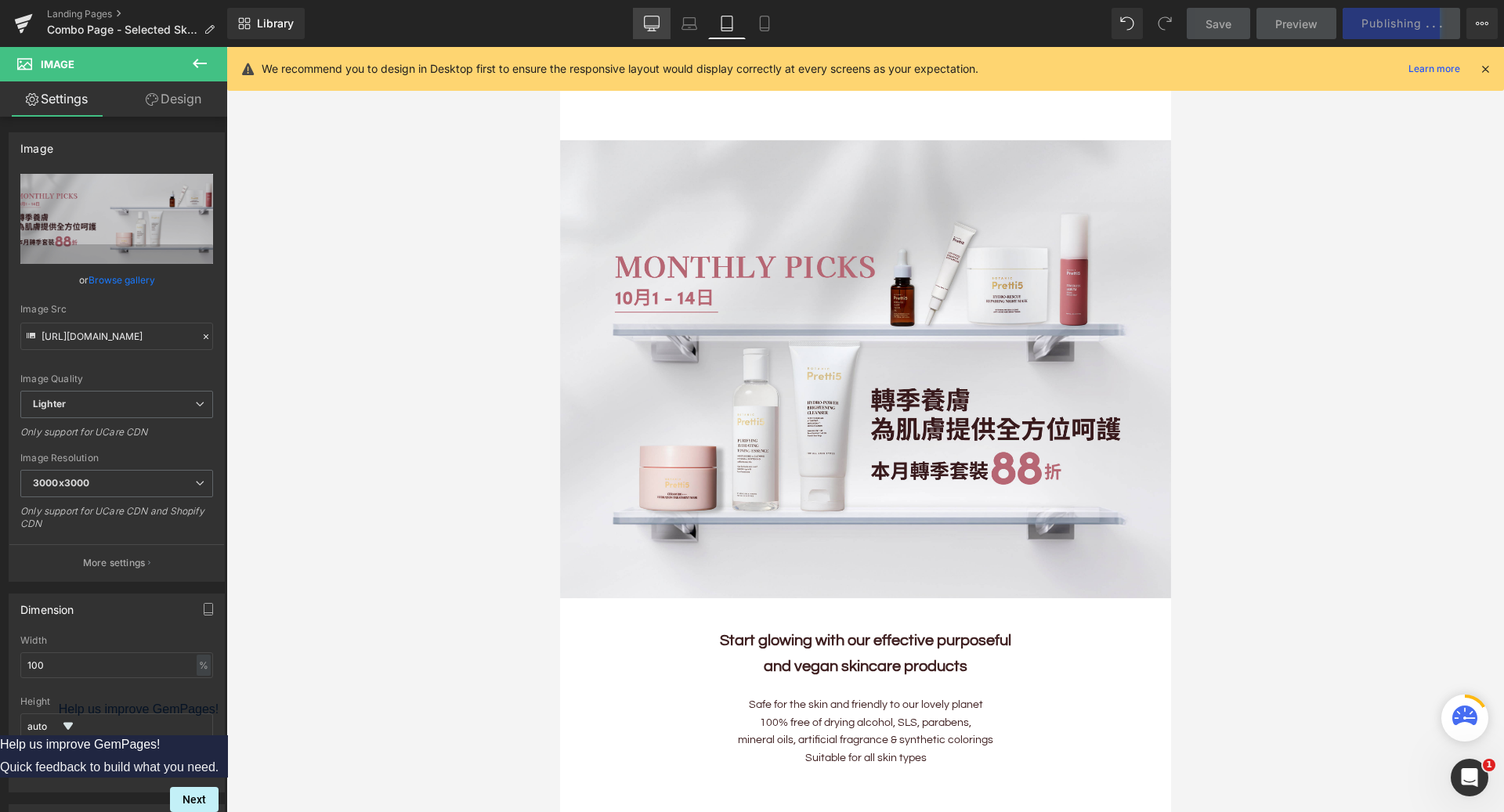
click at [663, 20] on link "Desktop" at bounding box center [652, 23] width 37 height 32
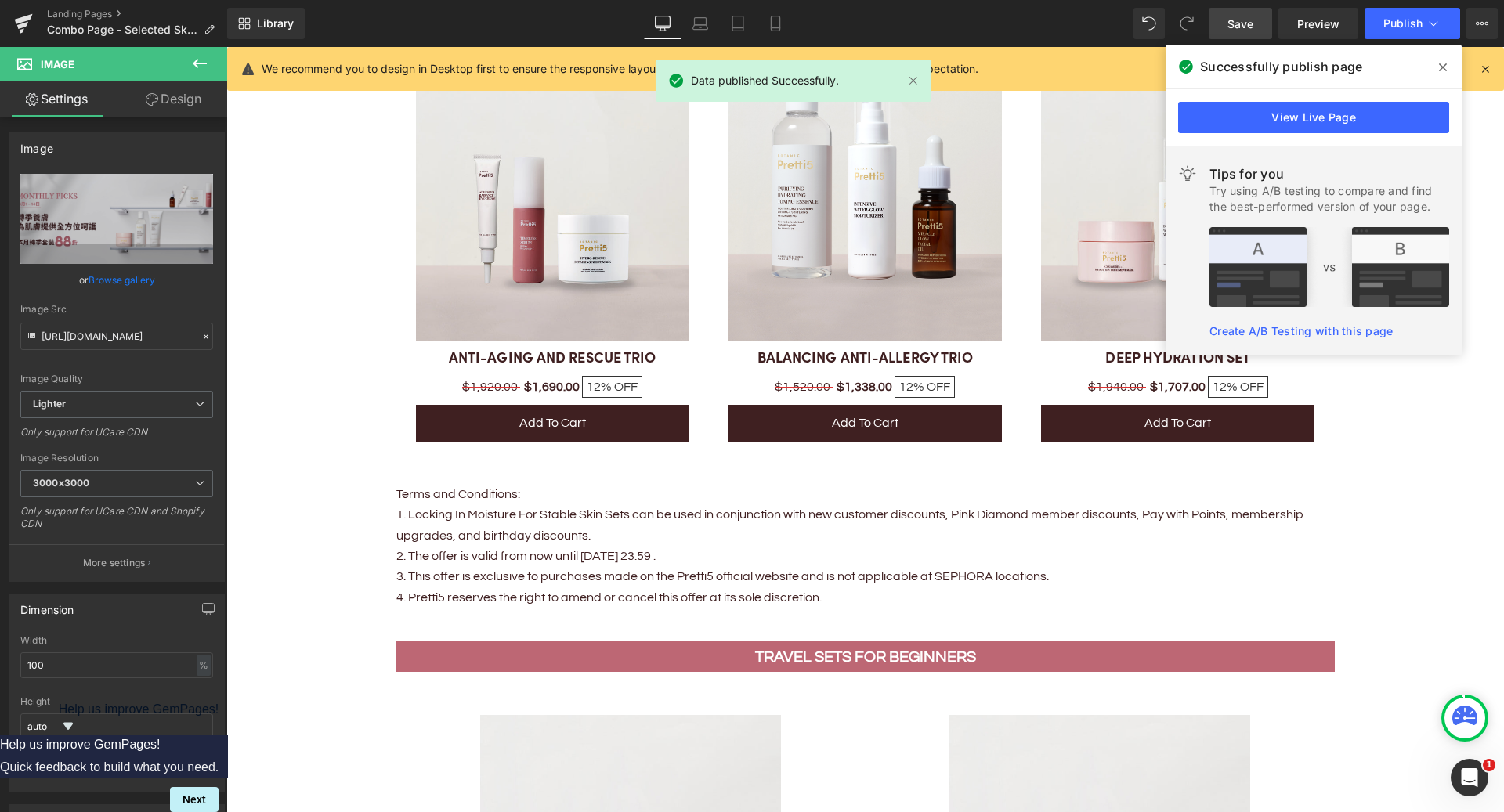
scroll to position [918, 0]
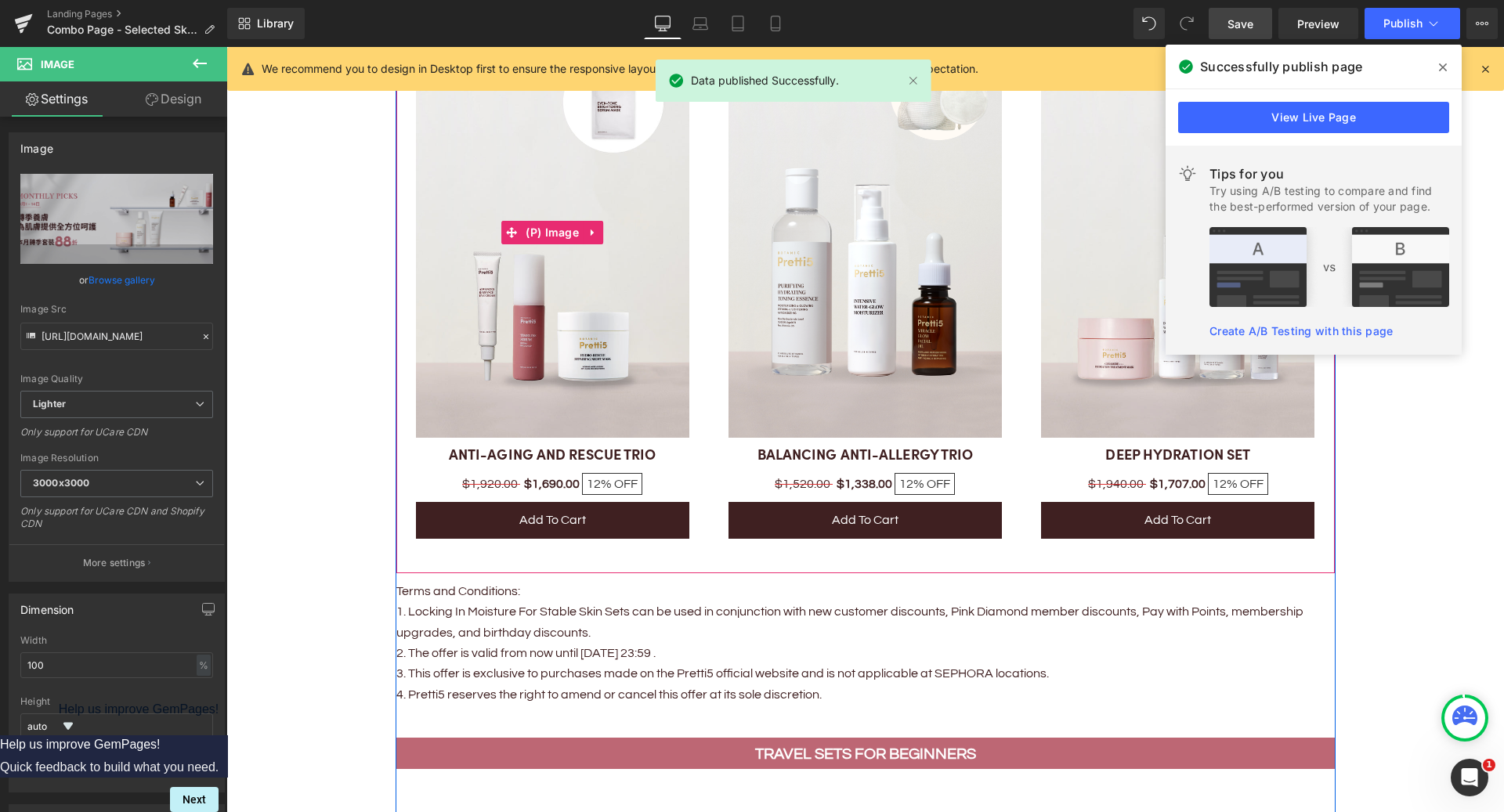
click at [572, 290] on img at bounding box center [552, 233] width 273 height 411
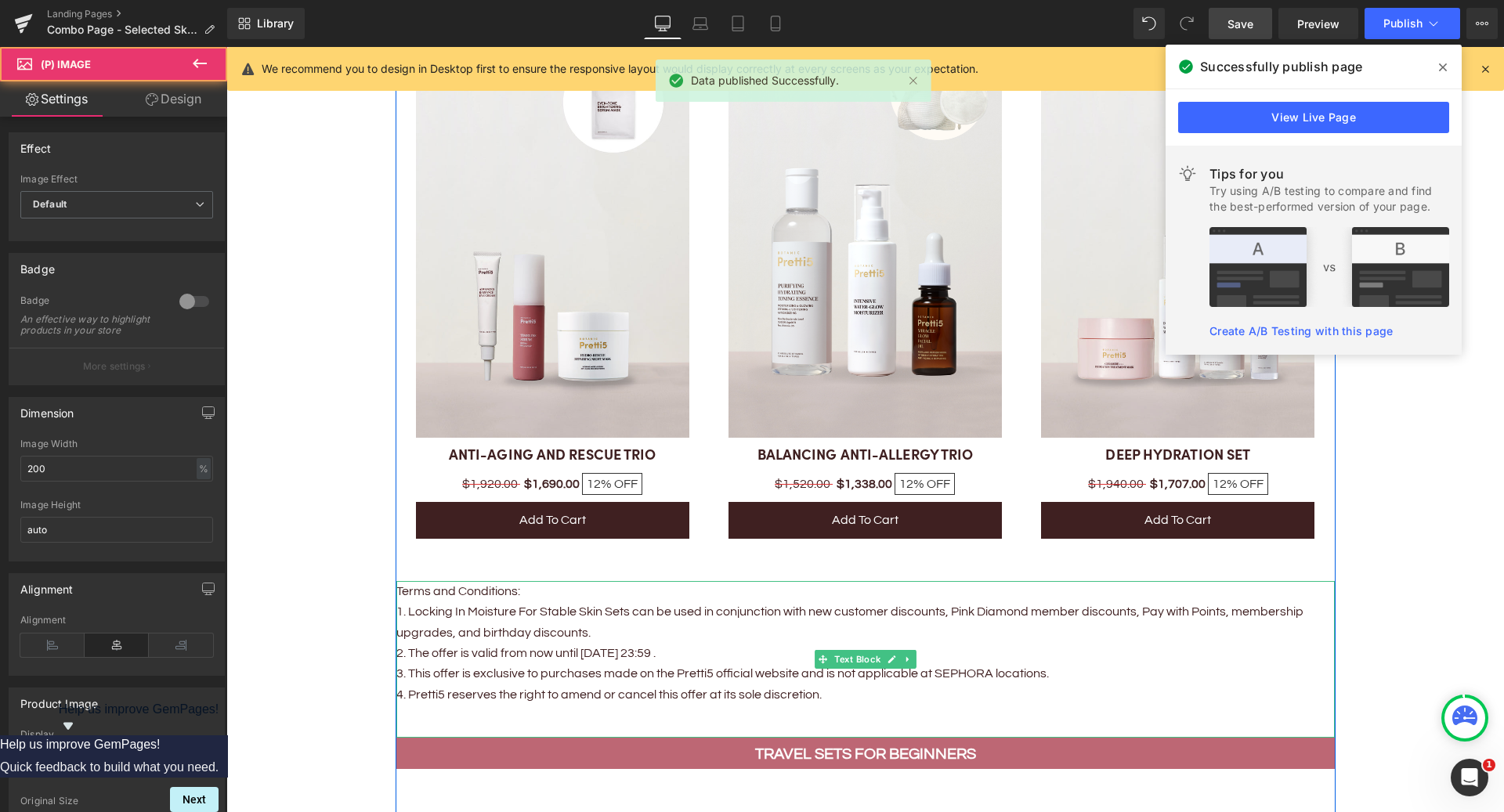
click at [505, 637] on p "1. Locking In Moisture For Stable Skin Sets can be used in conjunction with new…" at bounding box center [866, 622] width 938 height 41
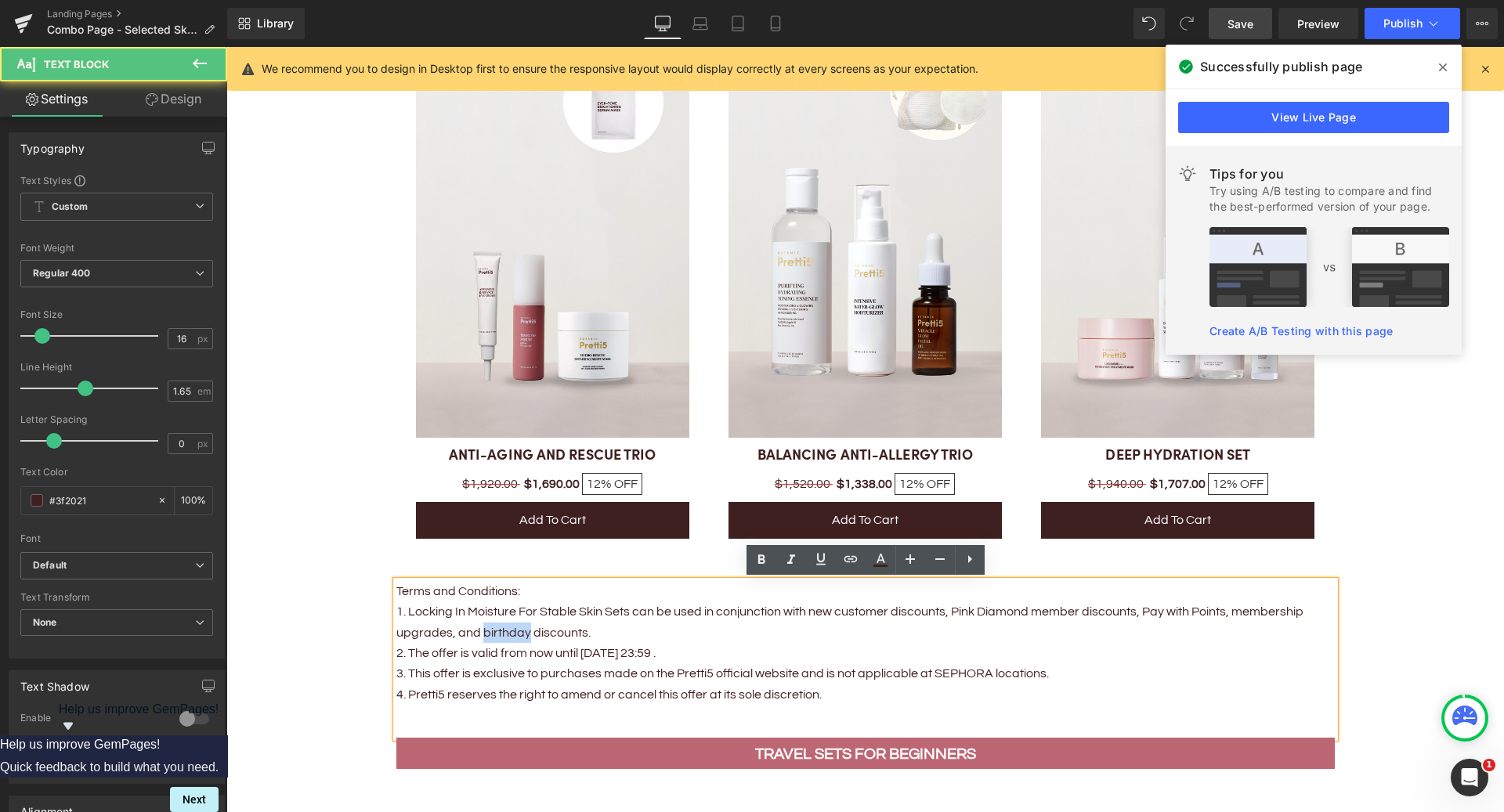
click at [505, 637] on p "1. Locking In Moisture For Stable Skin Sets can be used in conjunction with new…" at bounding box center [866, 622] width 938 height 41
click at [555, 453] on div "ANTI-AGING AND RESCUE TRIO (P) Title" at bounding box center [552, 456] width 273 height 20
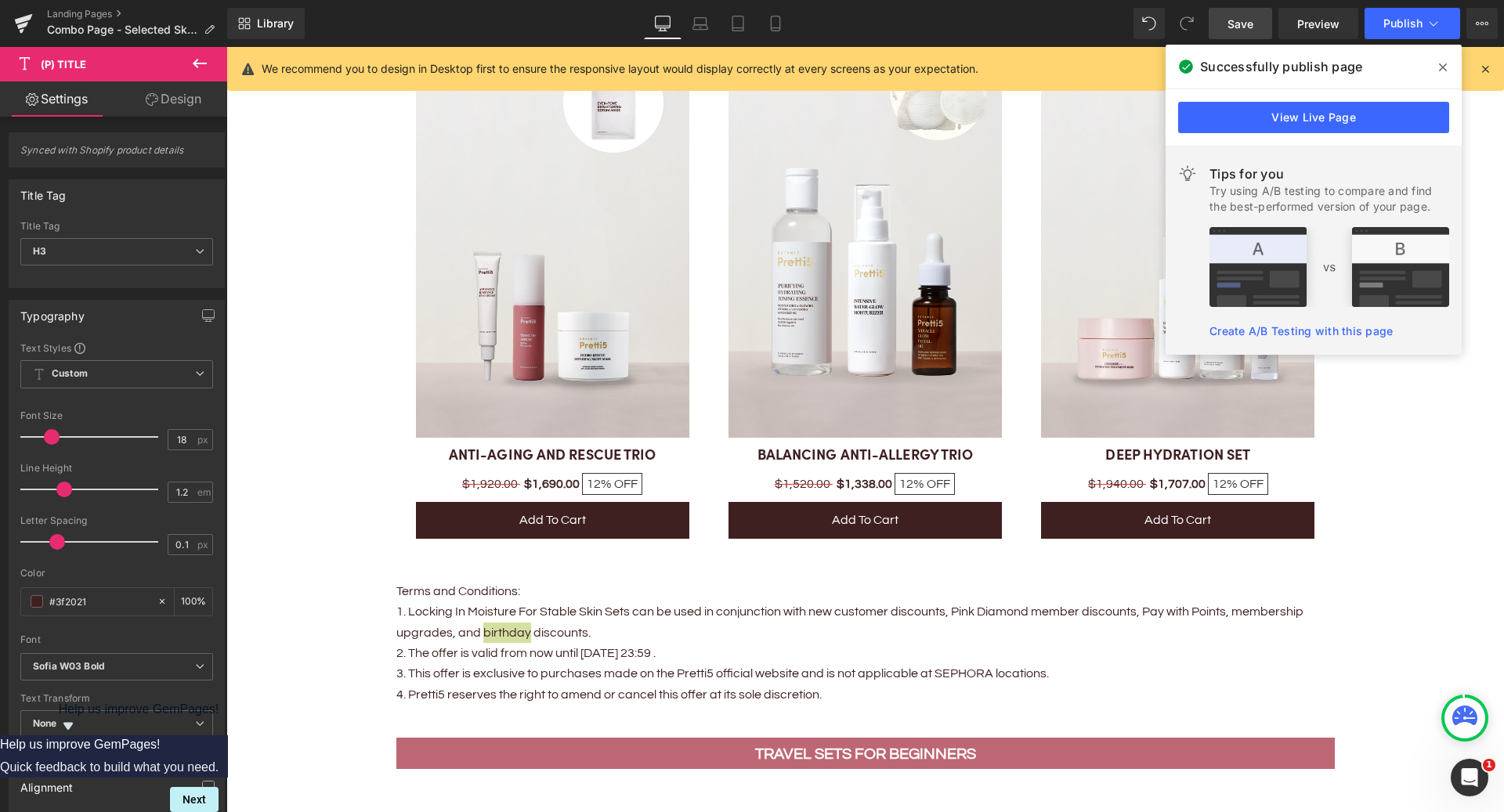
click at [1450, 72] on span at bounding box center [1443, 67] width 25 height 25
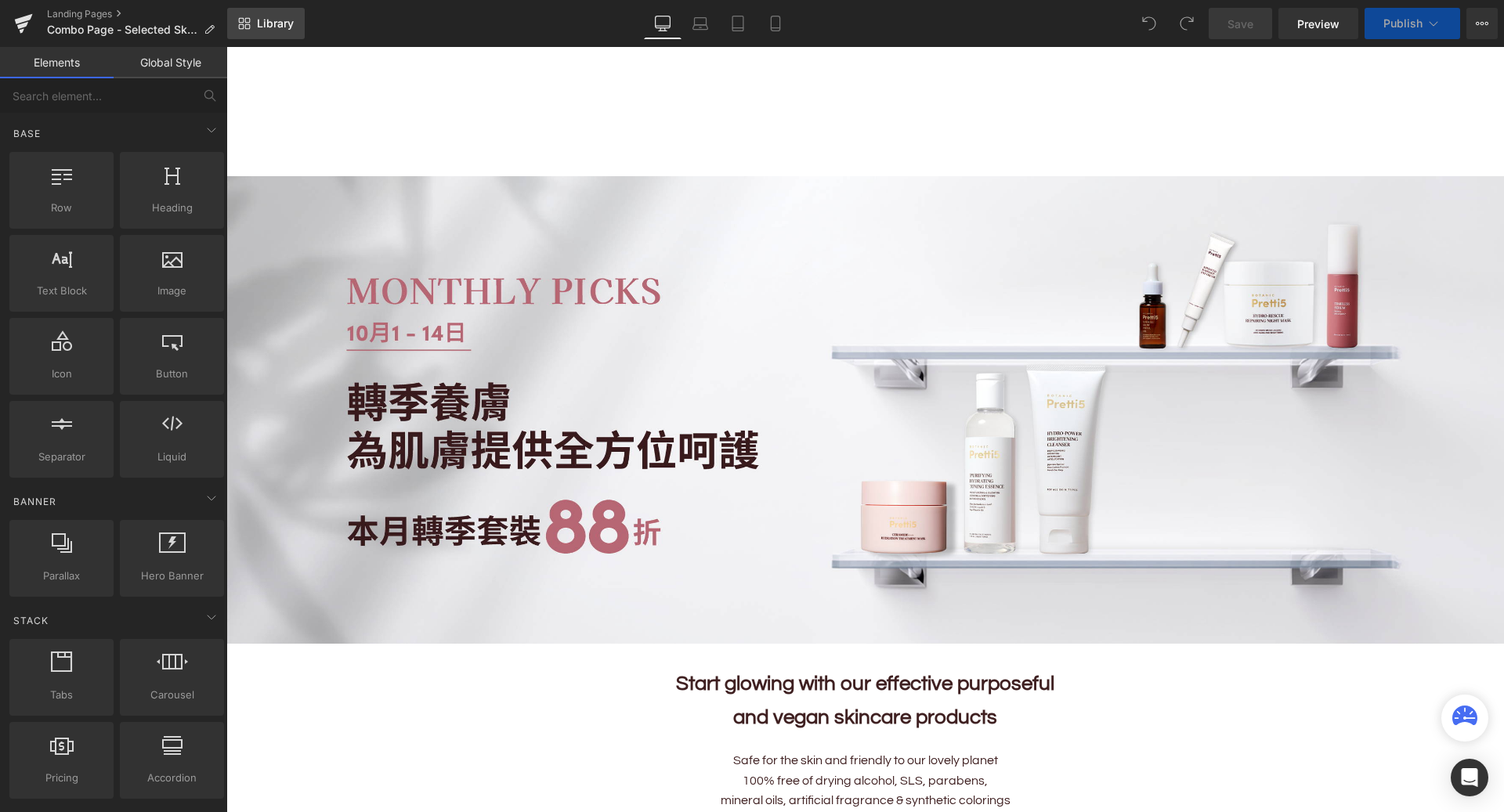
click at [252, 17] on link "Library" at bounding box center [266, 23] width 77 height 32
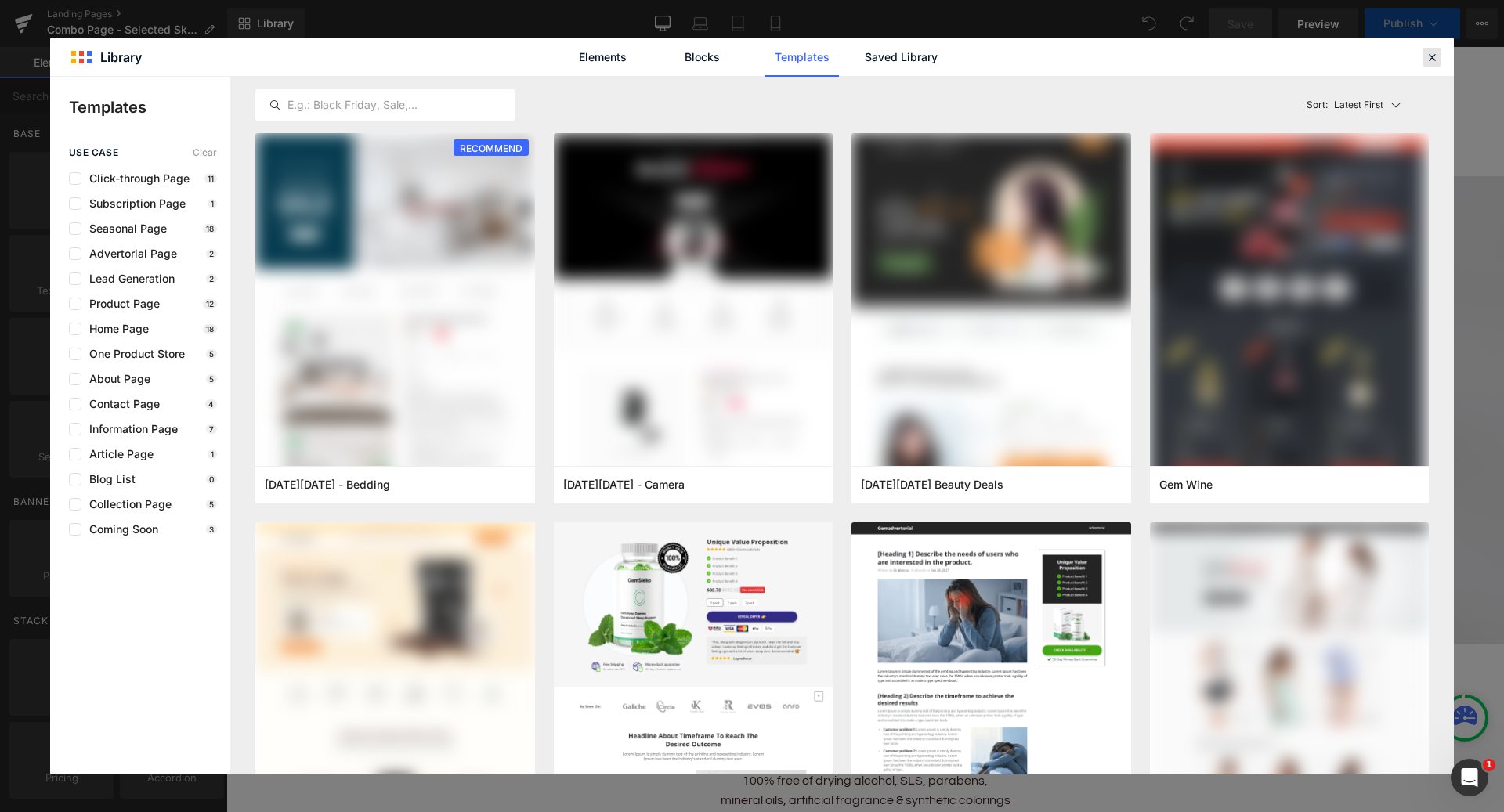
click at [1433, 55] on icon at bounding box center [1432, 56] width 14 height 14
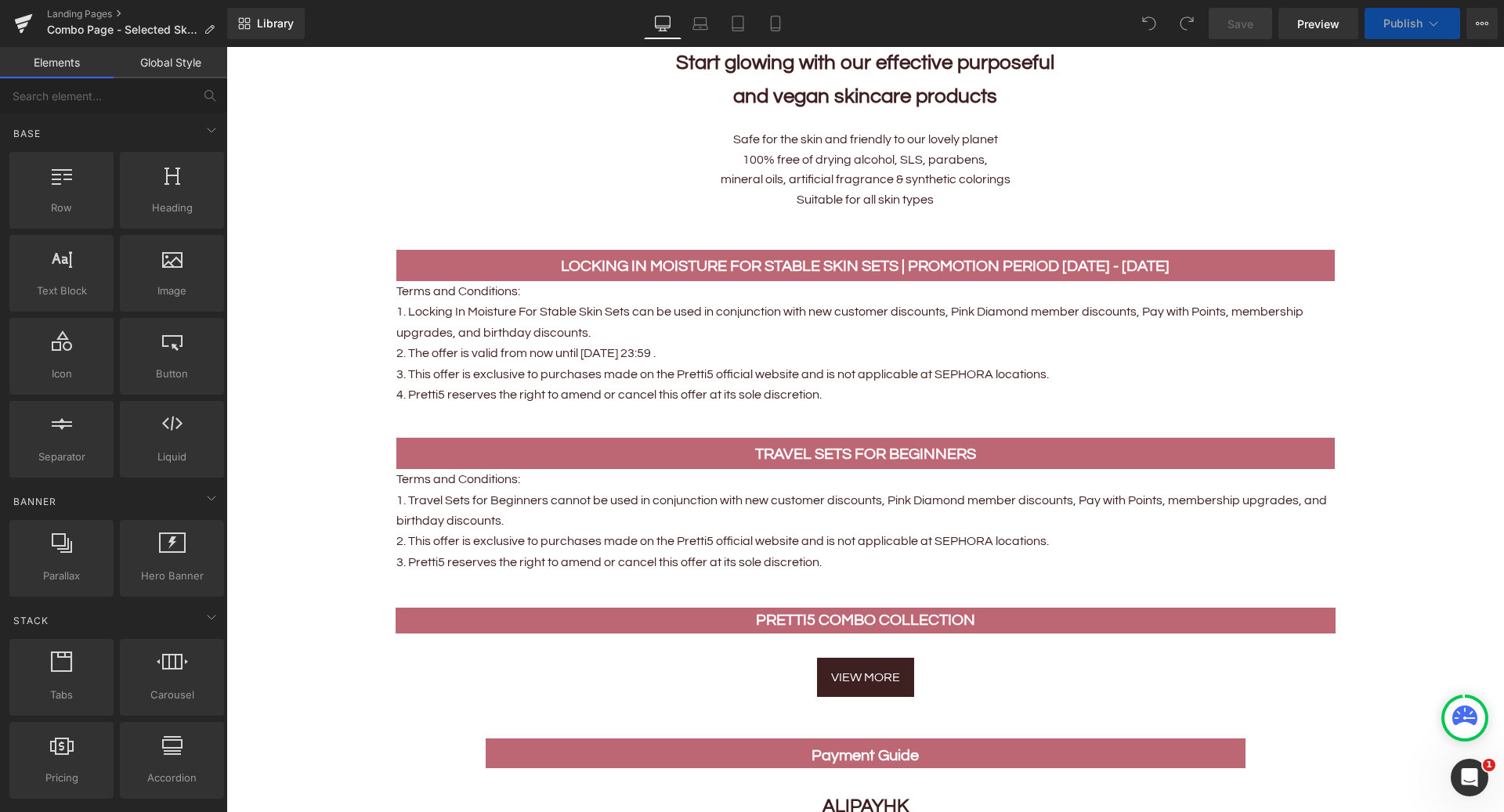
scroll to position [630, 0]
